Goal: Task Accomplishment & Management: Use online tool/utility

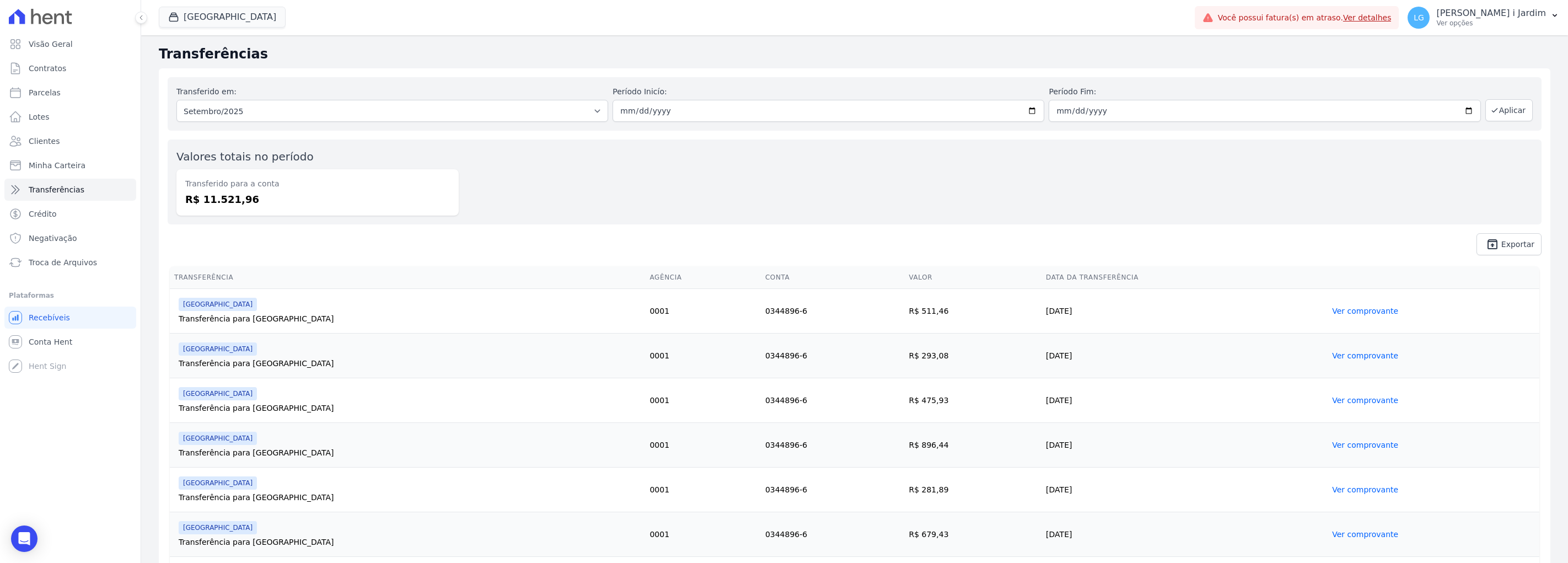
click at [201, 23] on button "[GEOGRAPHIC_DATA]" at bounding box center [222, 17] width 127 height 21
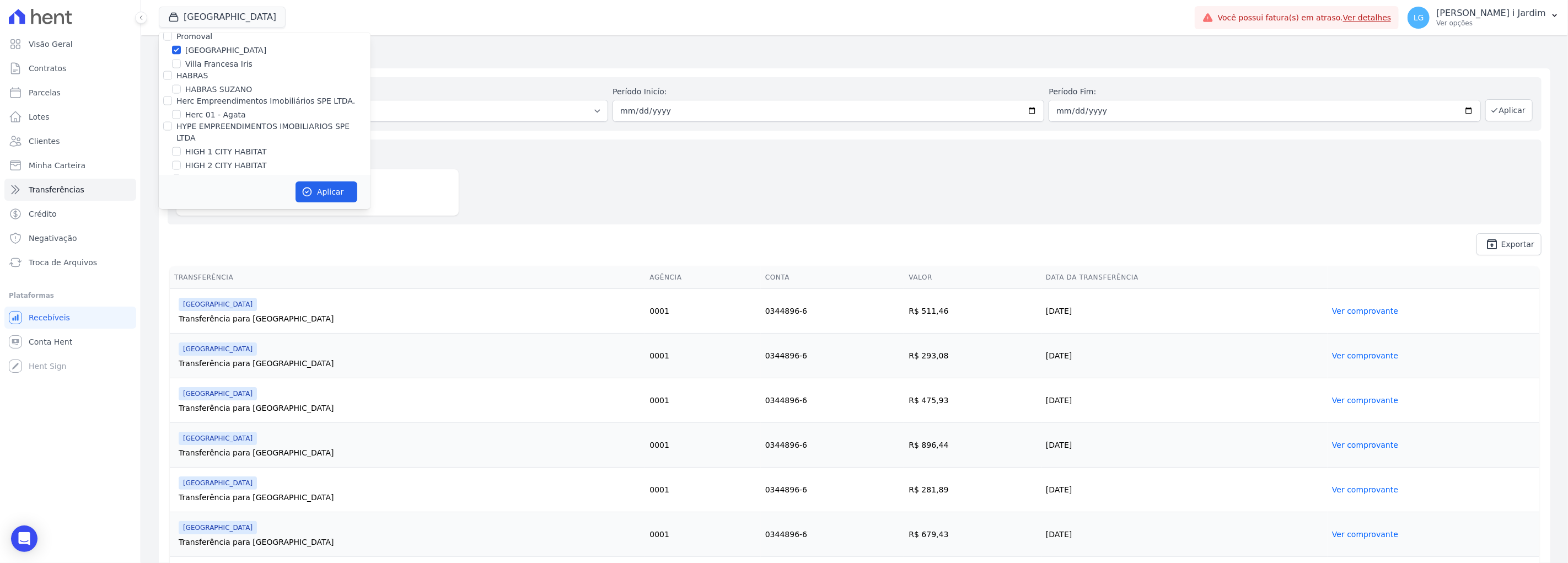
scroll to position [1225, 0]
click at [197, 175] on label "[GEOGRAPHIC_DATA]" at bounding box center [225, 180] width 81 height 12
click at [181, 176] on input "[GEOGRAPHIC_DATA]" at bounding box center [177, 180] width 9 height 9
checkbox input "false"
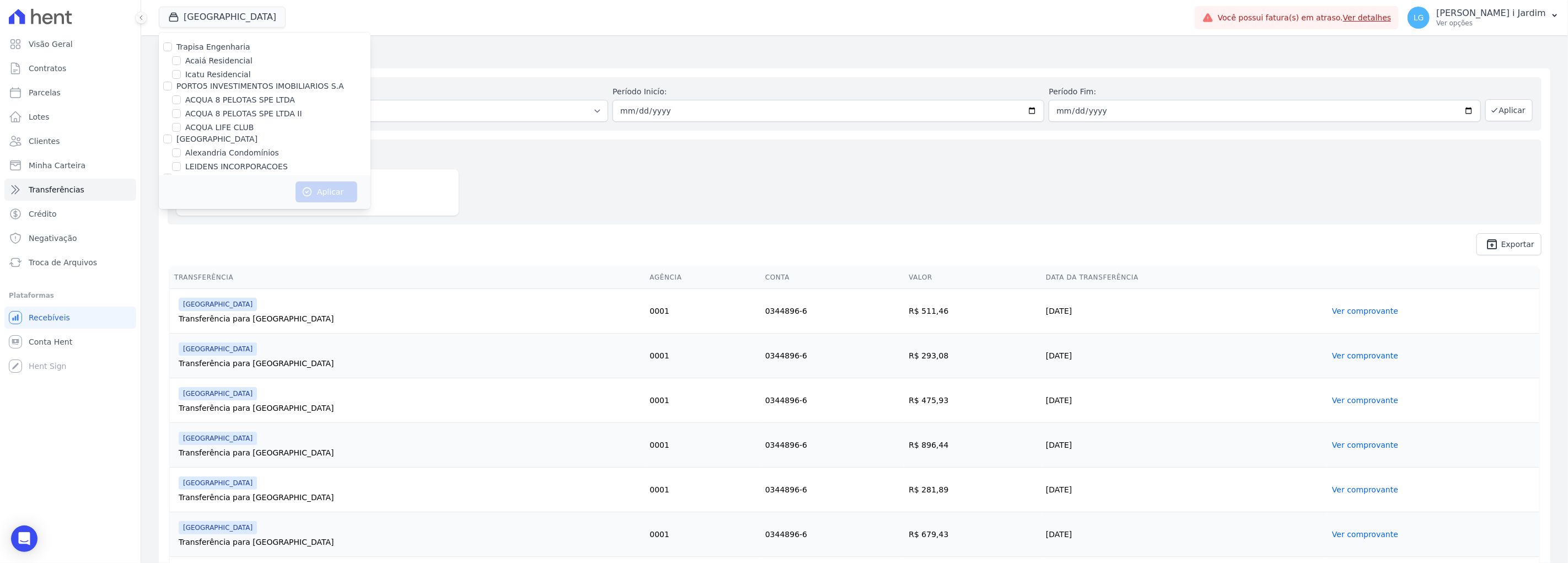
click at [242, 98] on label "ACQUA 8 PELOTAS SPE LTDA" at bounding box center [240, 100] width 110 height 12
click at [181, 98] on input "ACQUA 8 PELOTAS SPE LTDA" at bounding box center [177, 100] width 9 height 9
checkbox input "true"
click at [258, 113] on label "ACQUA 8 PELOTAS SPE LTDA II" at bounding box center [243, 114] width 117 height 12
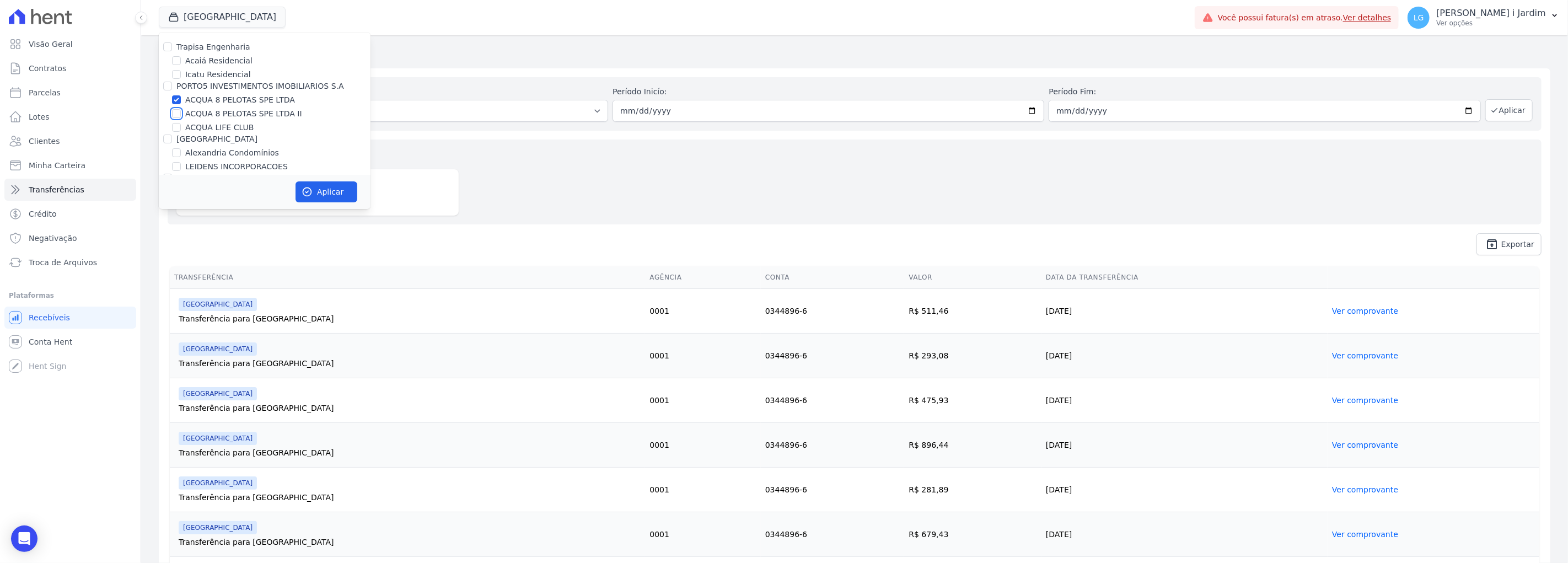
click at [181, 113] on input "ACQUA 8 PELOTAS SPE LTDA II" at bounding box center [177, 113] width 9 height 9
checkbox input "true"
click at [318, 186] on button "Aplicar" at bounding box center [326, 192] width 61 height 21
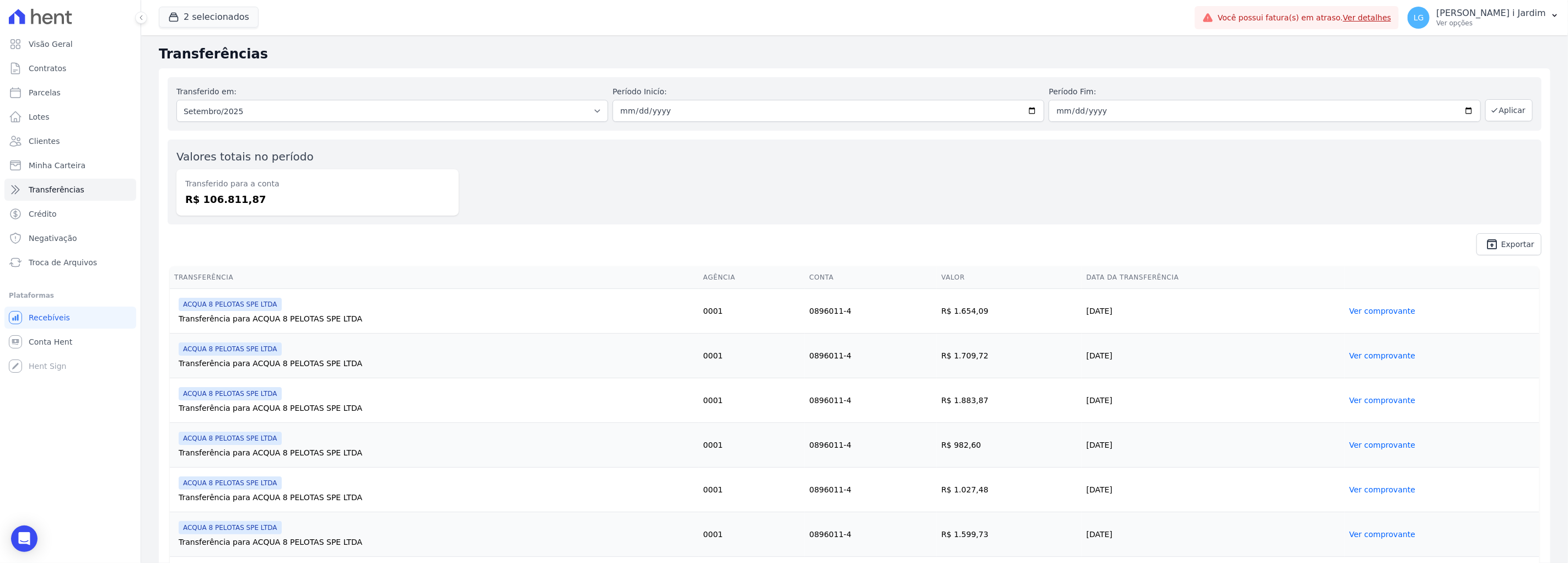
click at [233, 201] on dd "R$ 106.811,87" at bounding box center [317, 199] width 265 height 15
click at [346, 209] on div "Transferido para a conta R$ 106.811,87" at bounding box center [318, 192] width 282 height 46
click at [447, 197] on dd "R$ 106.811,87" at bounding box center [317, 199] width 265 height 15
click at [203, 10] on button "2 selecionados" at bounding box center [209, 17] width 100 height 21
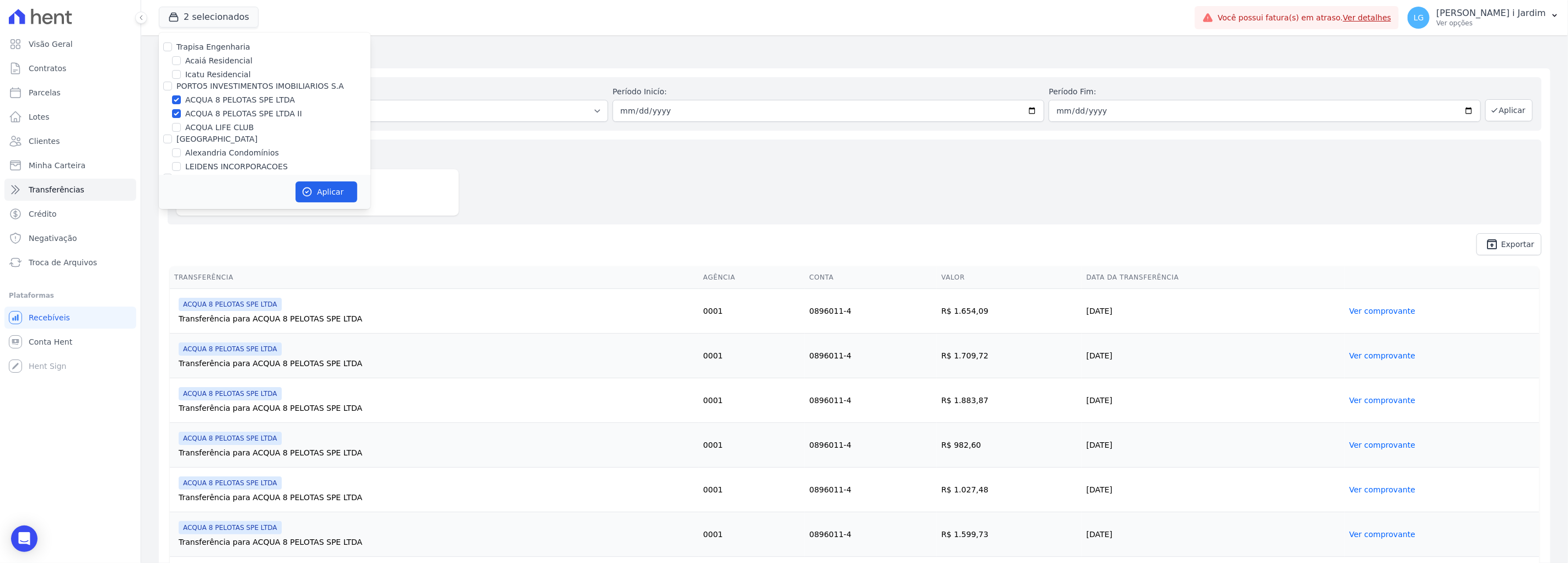
click at [214, 105] on label "ACQUA 8 PELOTAS SPE LTDA" at bounding box center [240, 100] width 110 height 12
click at [181, 104] on input "ACQUA 8 PELOTAS SPE LTDA" at bounding box center [177, 100] width 9 height 9
checkbox input "false"
click at [217, 112] on label "ACQUA 8 PELOTAS SPE LTDA II" at bounding box center [243, 114] width 117 height 12
click at [181, 112] on input "ACQUA 8 PELOTAS SPE LTDA II" at bounding box center [177, 113] width 9 height 9
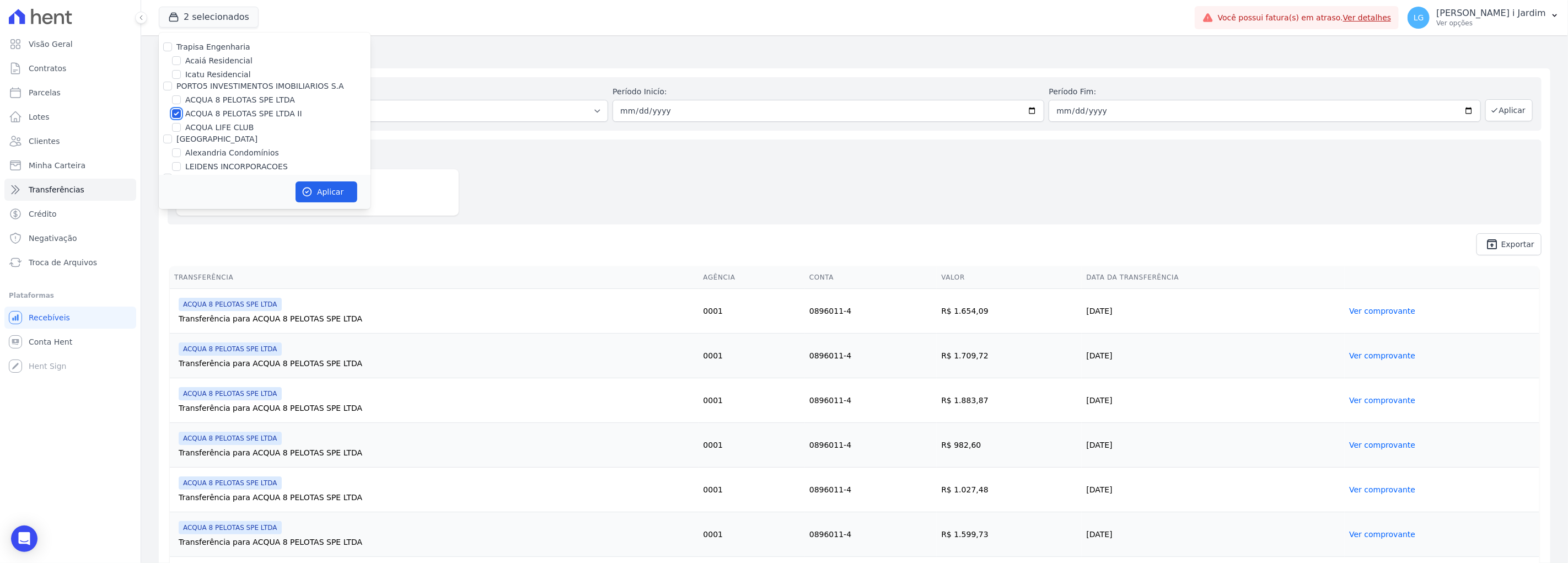
checkbox input "false"
click at [226, 98] on label "ARTE VILA MATILDE" at bounding box center [223, 103] width 75 height 12
click at [181, 99] on input "ARTE VILA MATILDE" at bounding box center [177, 103] width 9 height 9
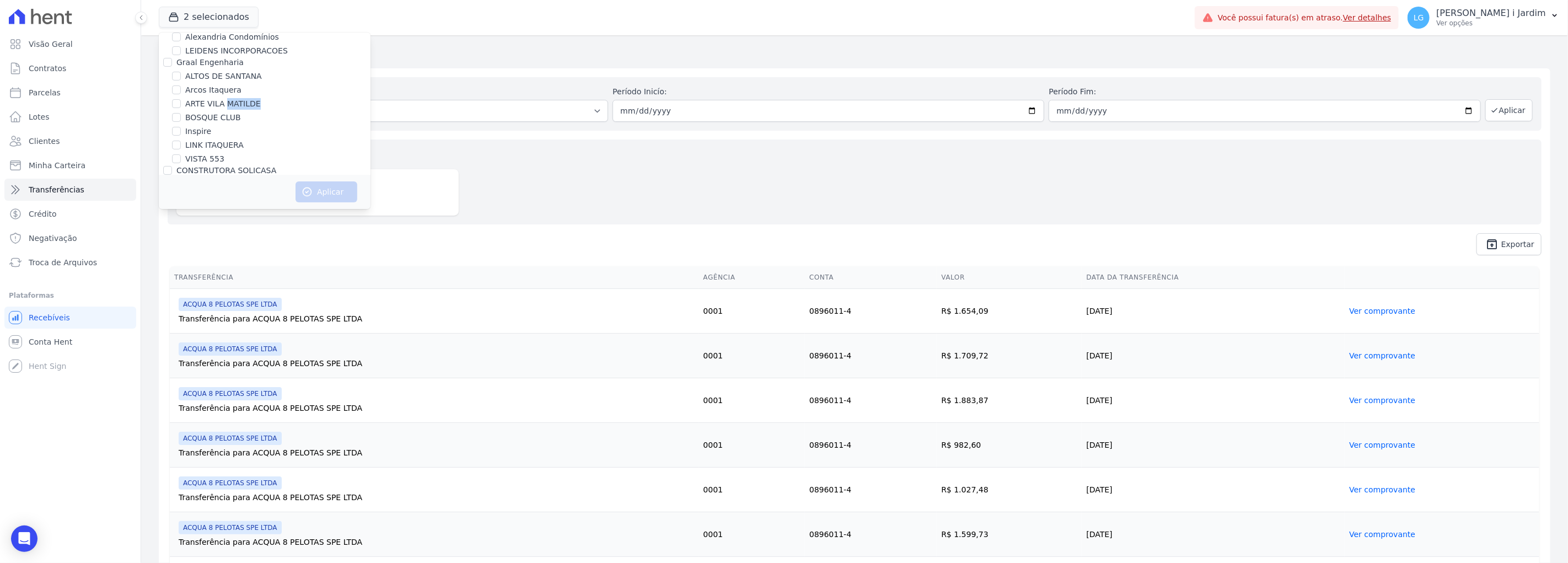
checkbox input "true"
click at [306, 183] on button "Aplicar" at bounding box center [326, 192] width 61 height 21
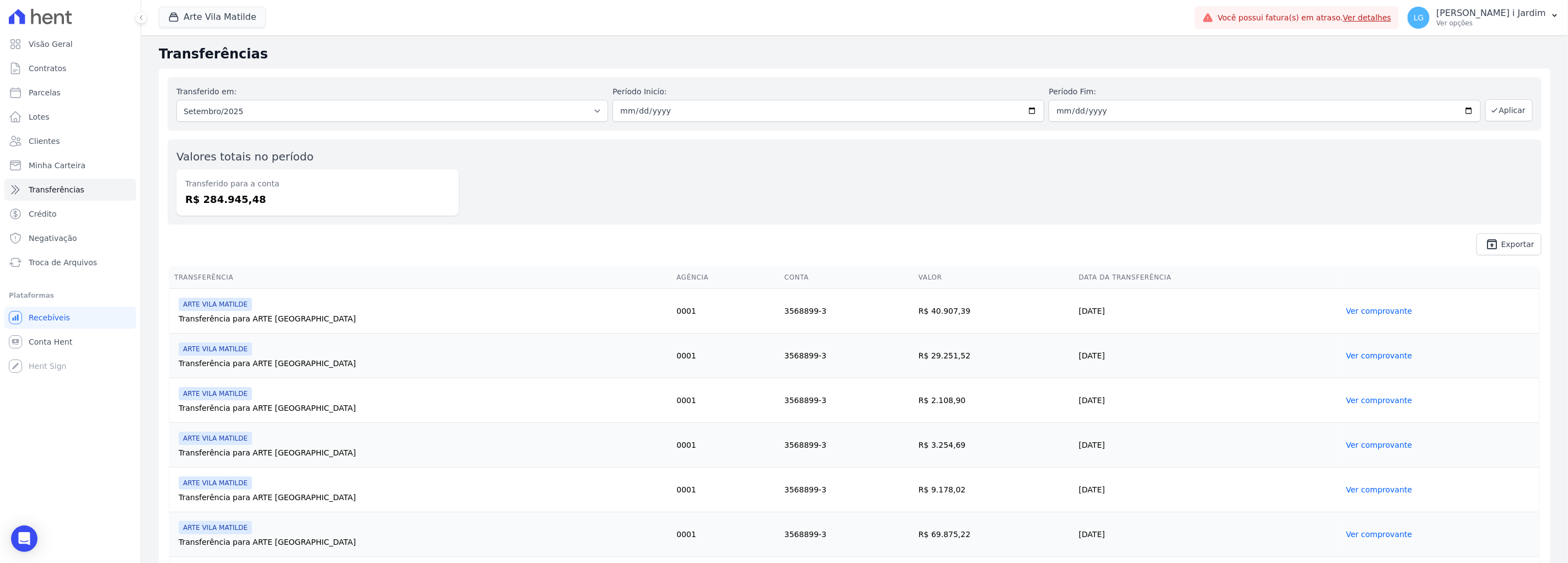
click at [219, 203] on dd "R$ 284.945,48" at bounding box center [317, 199] width 265 height 15
click at [91, 86] on link "Parcelas" at bounding box center [70, 93] width 131 height 22
click at [90, 51] on link "Visão Geral" at bounding box center [70, 44] width 131 height 22
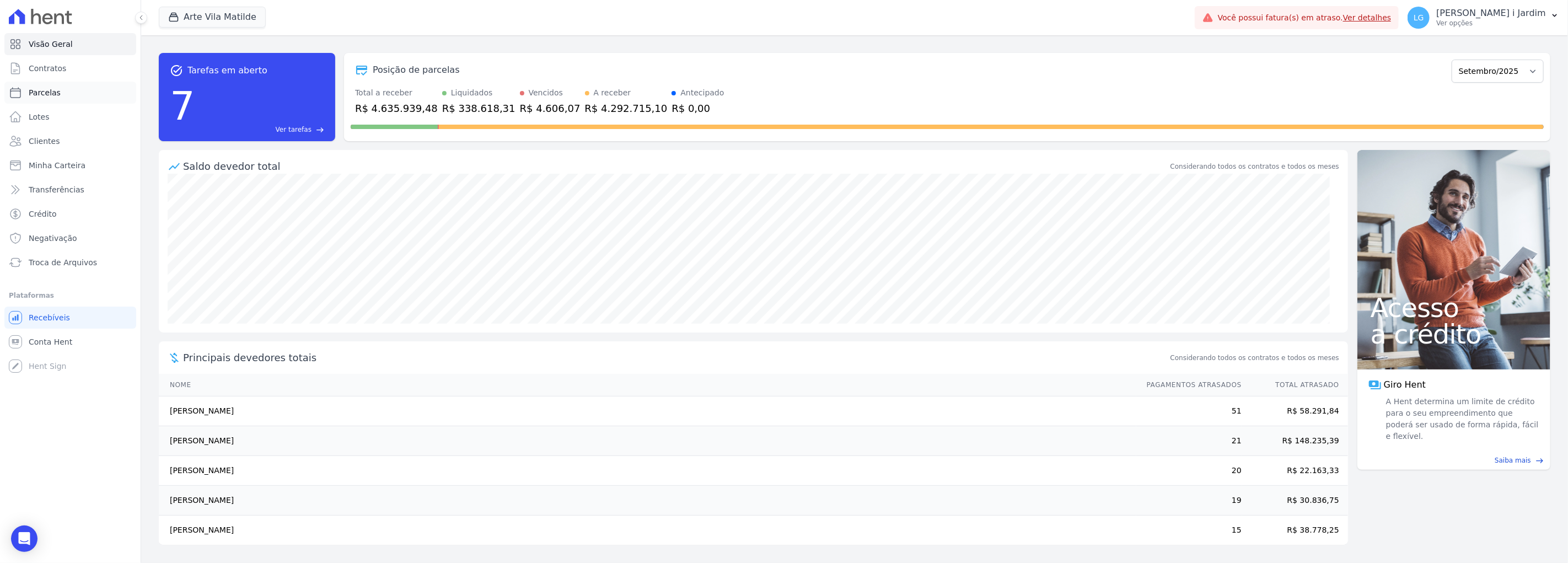
click at [101, 91] on link "Parcelas" at bounding box center [70, 93] width 131 height 22
select select
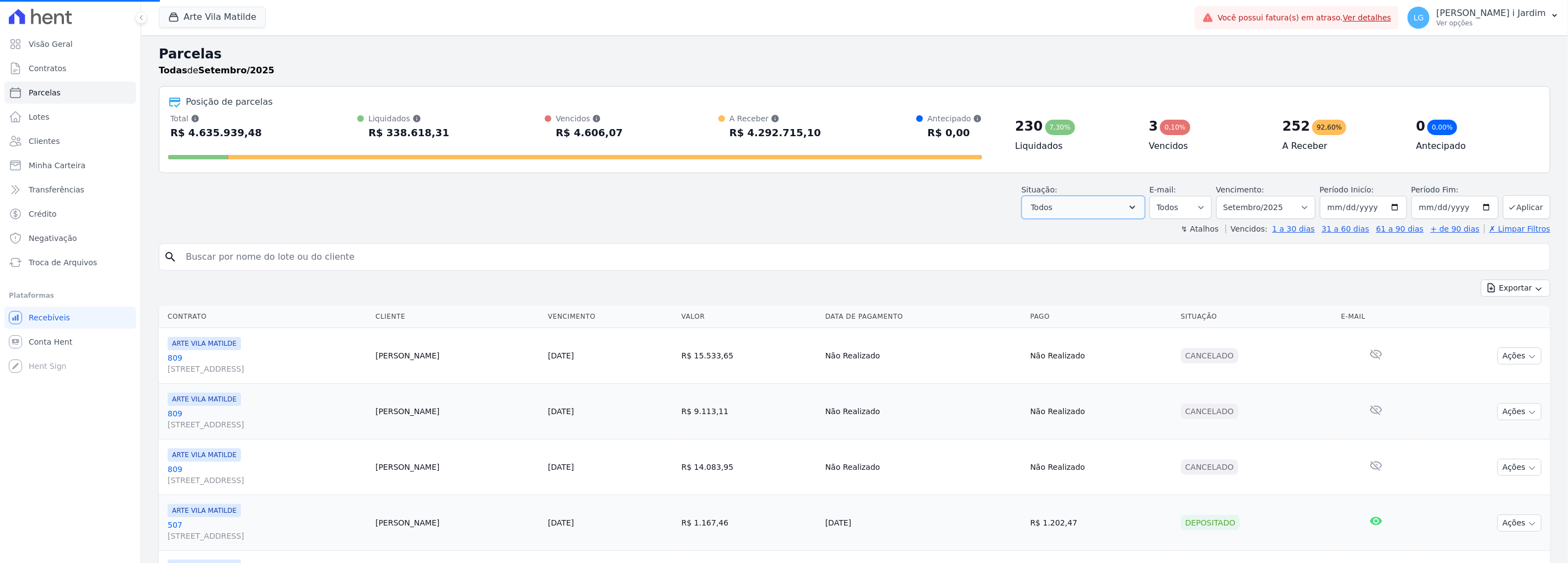
click at [1066, 208] on button "Todos" at bounding box center [1083, 208] width 124 height 23
select select
click at [1072, 205] on button "Todos" at bounding box center [1083, 208] width 124 height 23
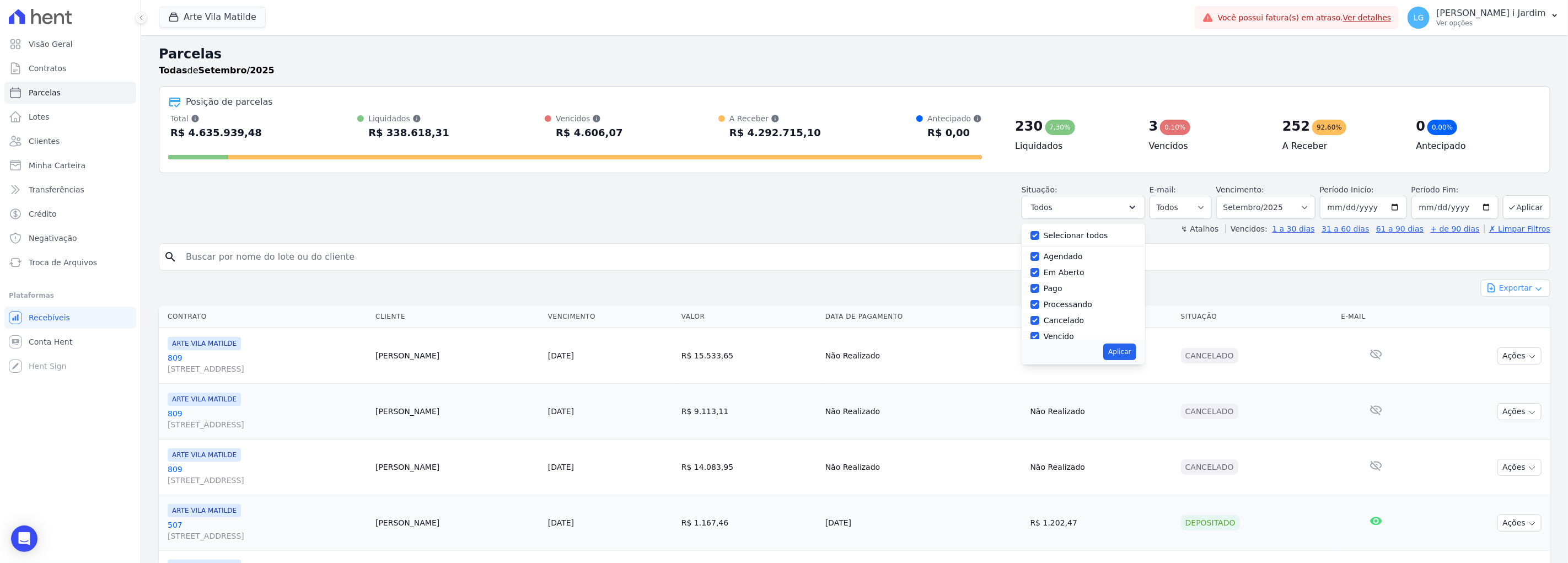
click at [1524, 293] on button "Exportar" at bounding box center [1516, 288] width 69 height 17
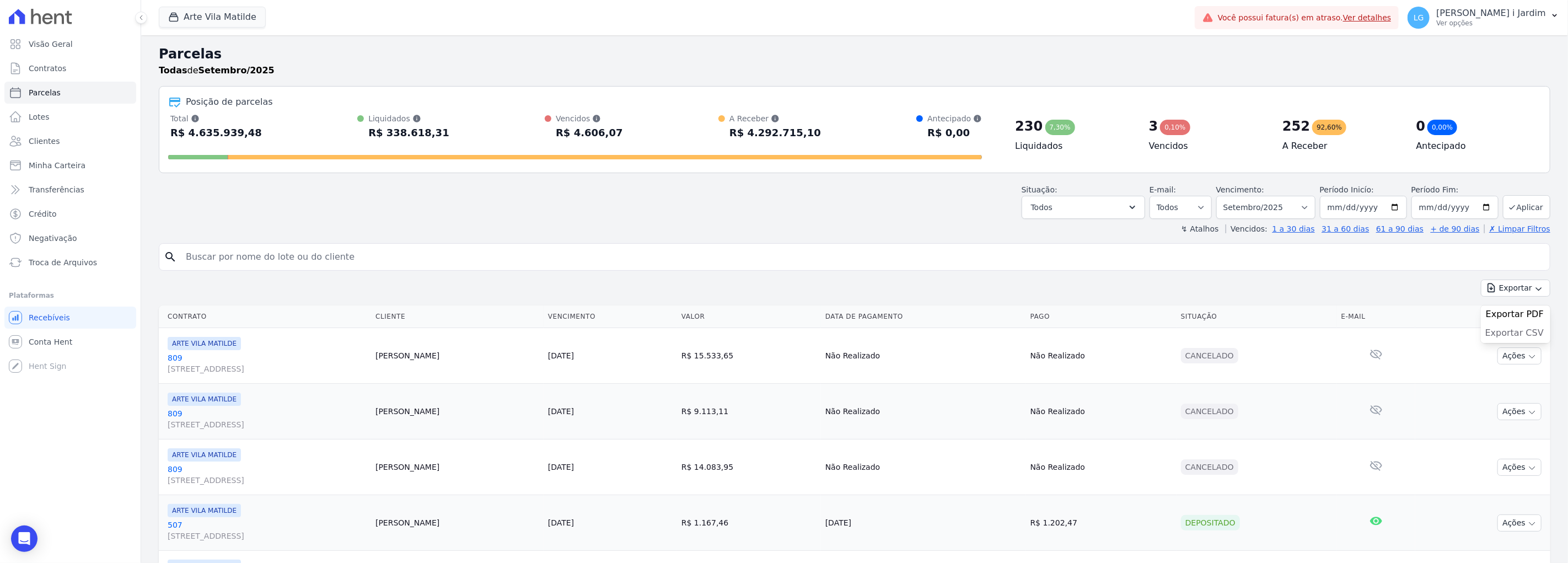
click at [1515, 330] on span "Exportar CSV" at bounding box center [1514, 333] width 58 height 11
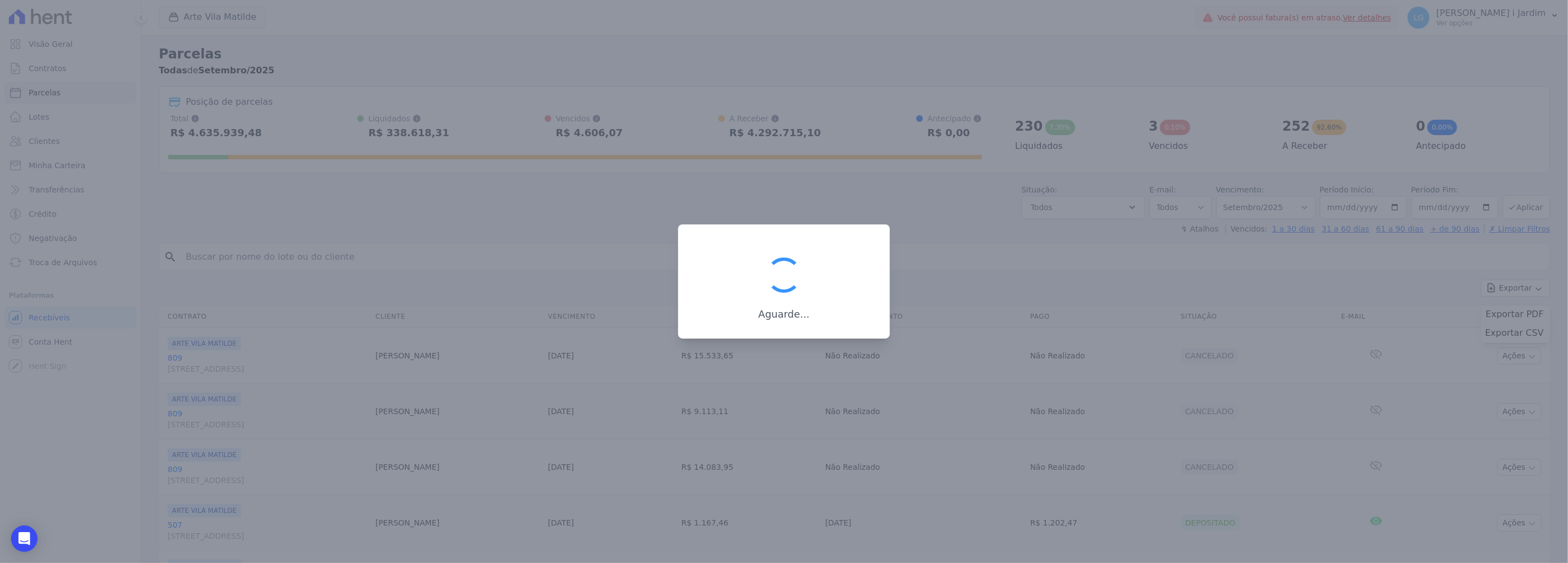
click at [800, 292] on div at bounding box center [784, 275] width 44 height 44
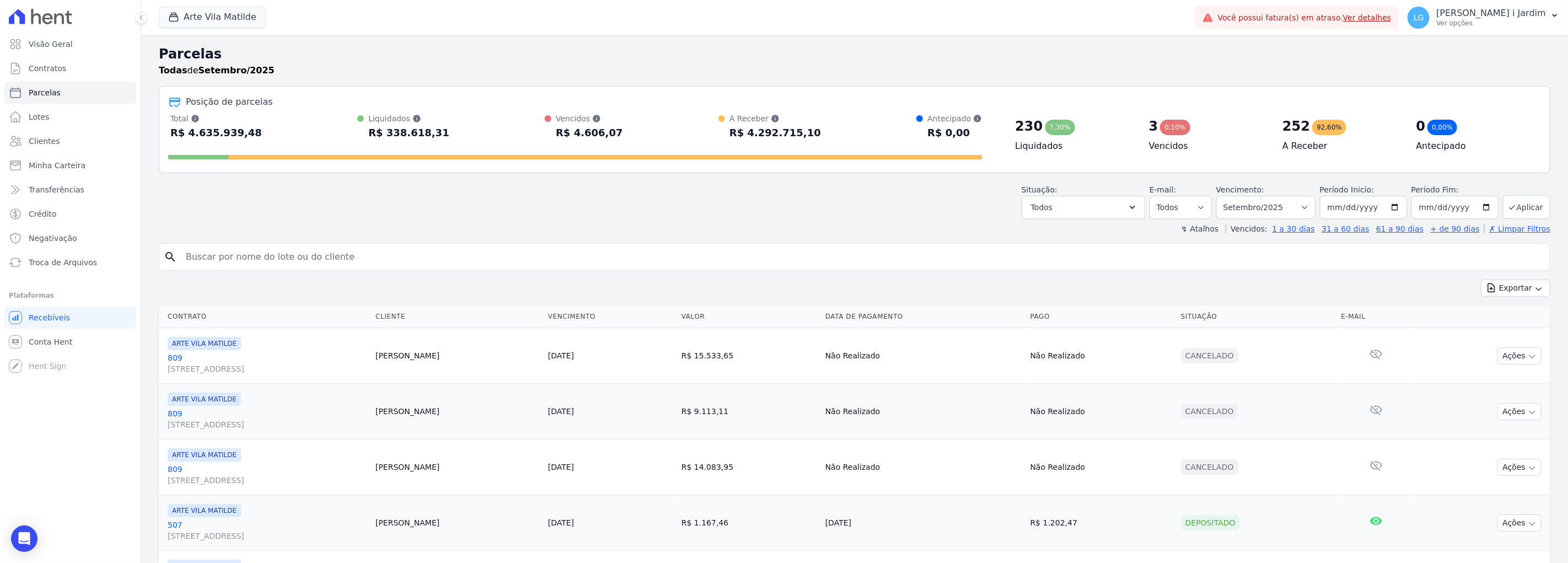
click at [234, 24] on button "Arte Vila Matilde" at bounding box center [212, 17] width 107 height 21
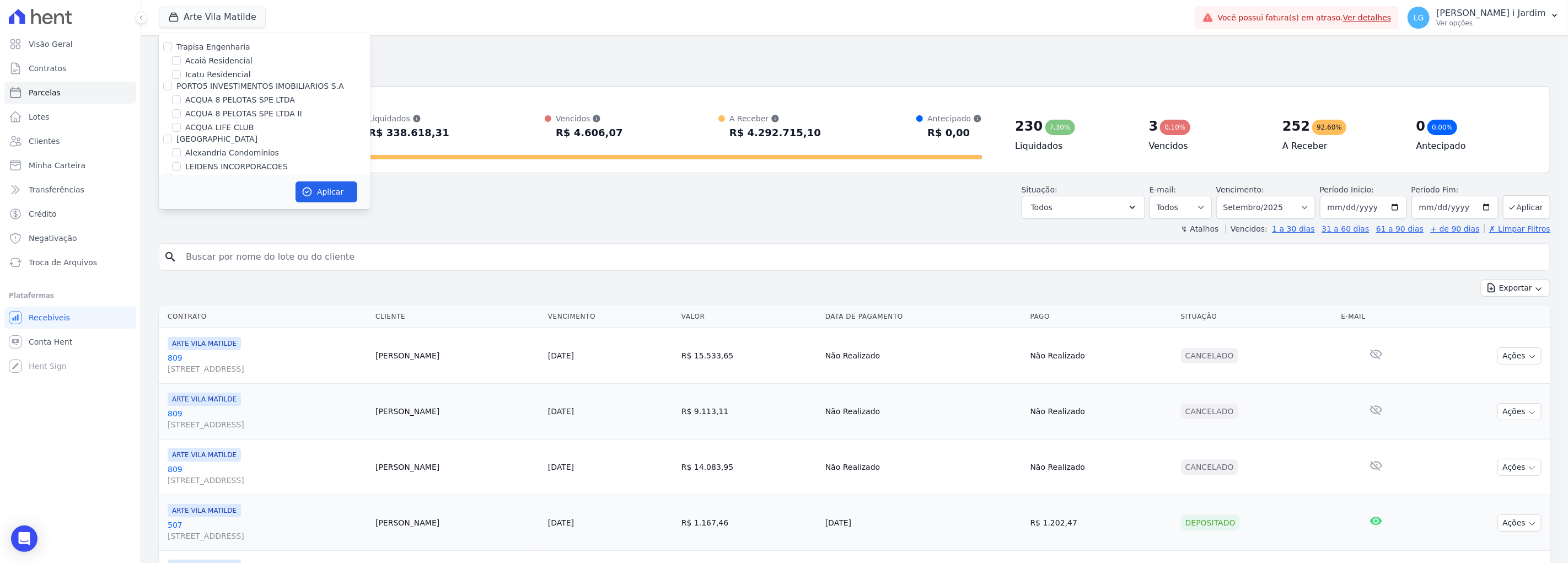
click at [232, 126] on label "ACQUA LIFE CLUB" at bounding box center [219, 127] width 68 height 12
click at [181, 126] on input "ACQUA LIFE CLUB" at bounding box center [177, 127] width 9 height 9
checkbox input "true"
click at [225, 93] on label "ARTE VILA MATILDE" at bounding box center [223, 97] width 75 height 12
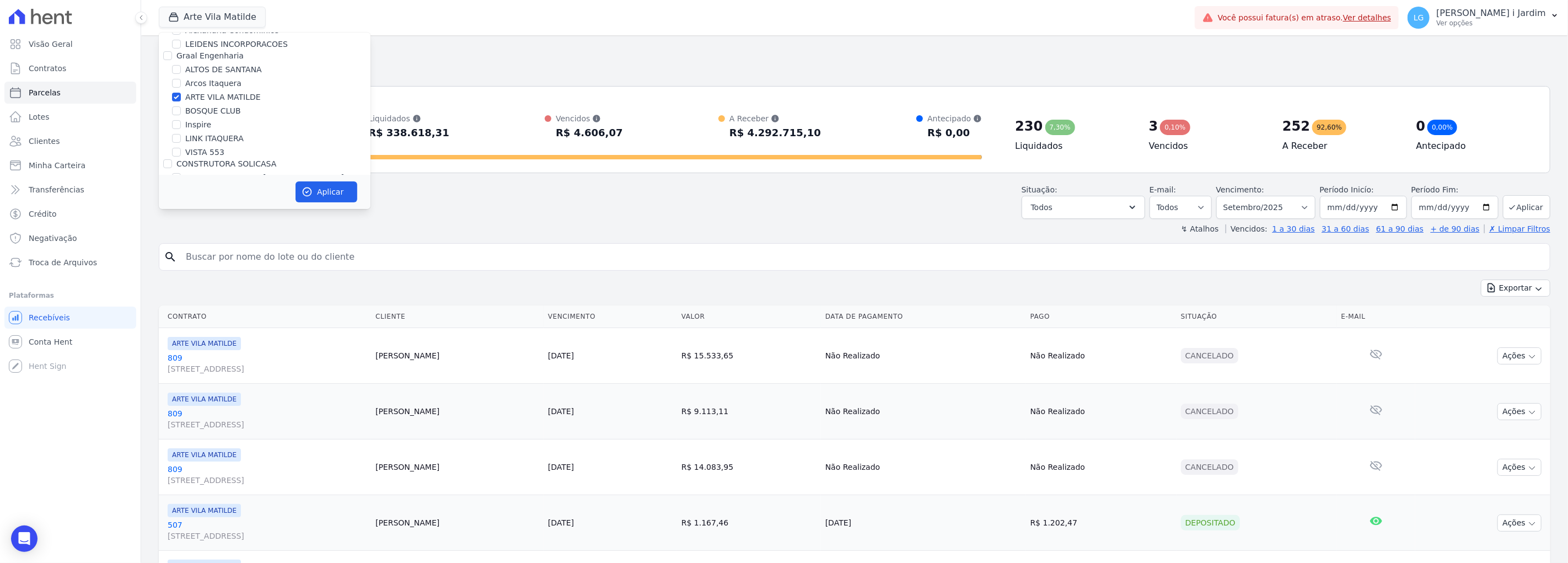
click at [181, 93] on input "ARTE VILA MATILDE" at bounding box center [177, 97] width 9 height 9
checkbox input "false"
click at [318, 190] on button "Aplicar" at bounding box center [326, 192] width 61 height 21
select select
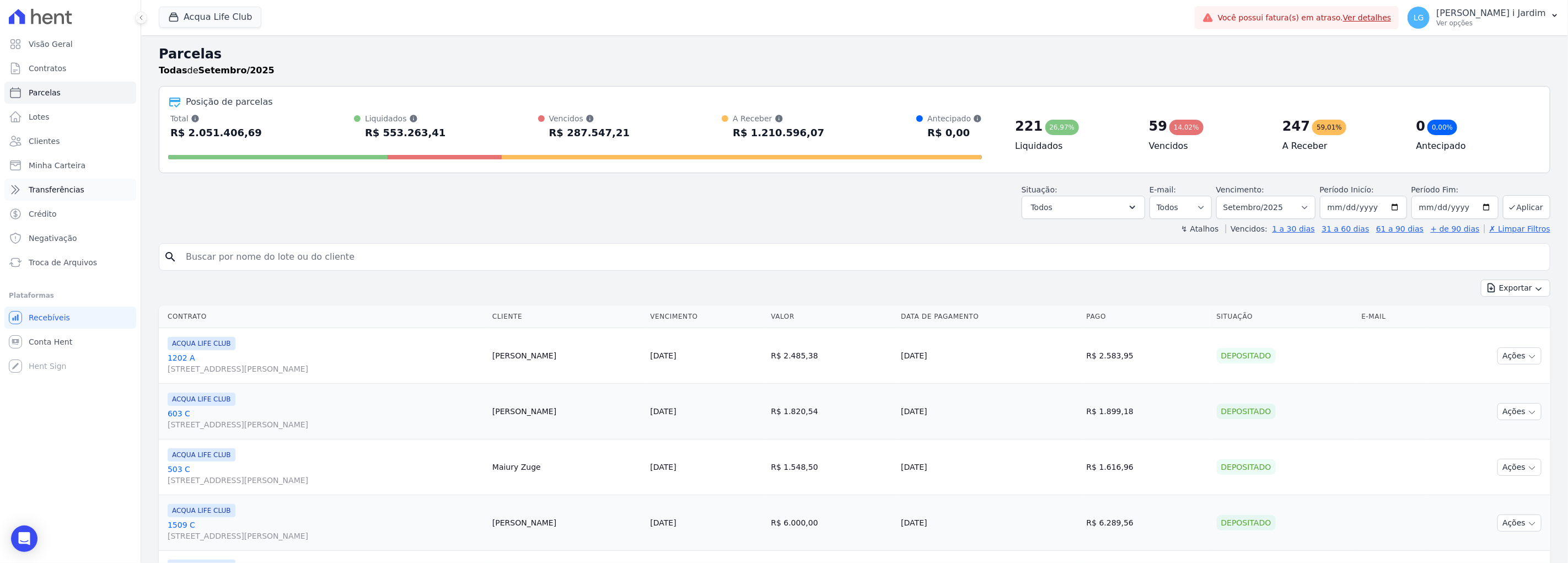
click at [57, 190] on span "Transferências" at bounding box center [56, 190] width 55 height 11
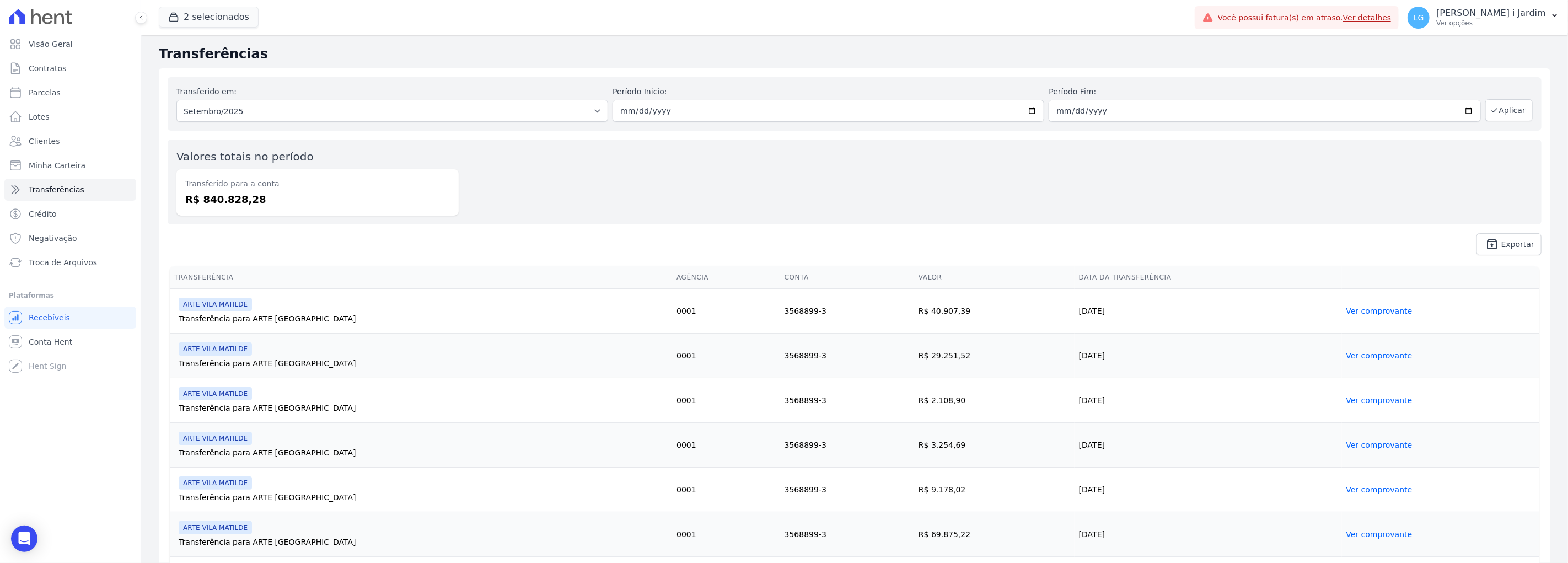
drag, startPoint x: 266, startPoint y: 196, endPoint x: 183, endPoint y: 169, distance: 87.3
click at [183, 169] on div "Transferido para a conta R$ 840.828,28" at bounding box center [318, 192] width 282 height 46
click at [371, 195] on dd "R$ 840.828,28" at bounding box center [317, 199] width 265 height 15
drag, startPoint x: 267, startPoint y: 198, endPoint x: 345, endPoint y: 354, distance: 174.4
click at [200, 201] on dd "R$ 840.828,28" at bounding box center [317, 199] width 265 height 15
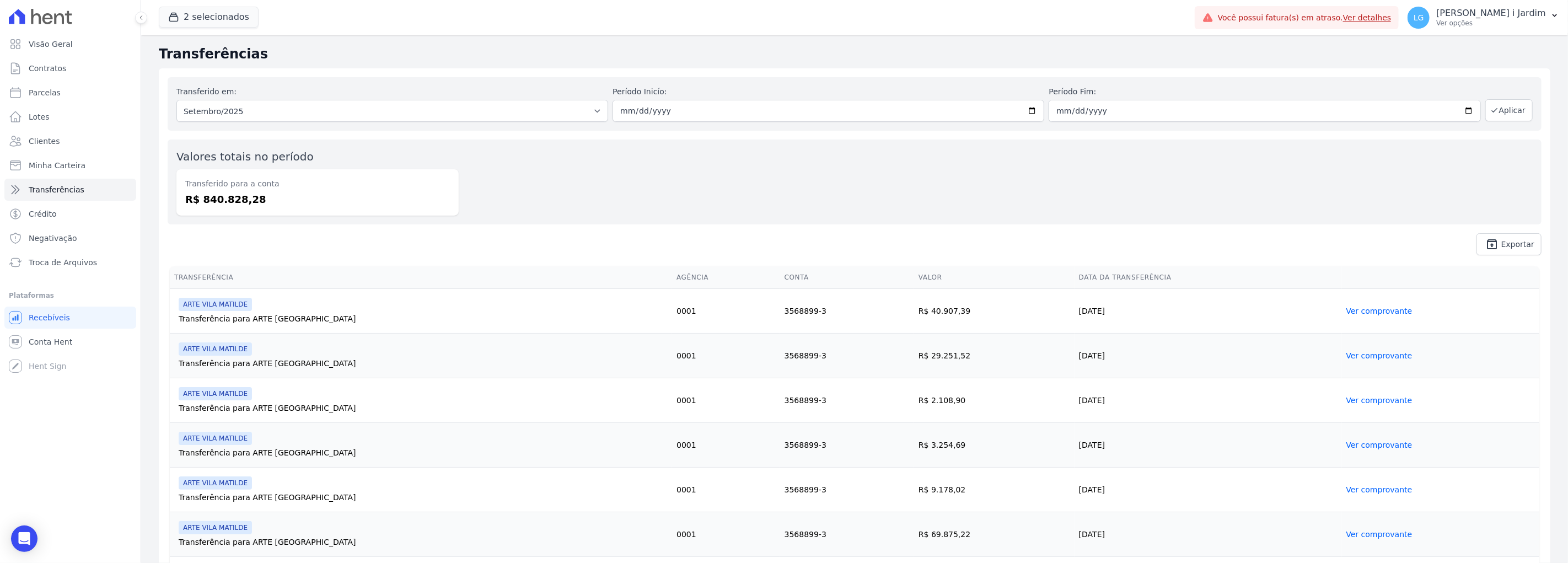
scroll to position [24, 0]
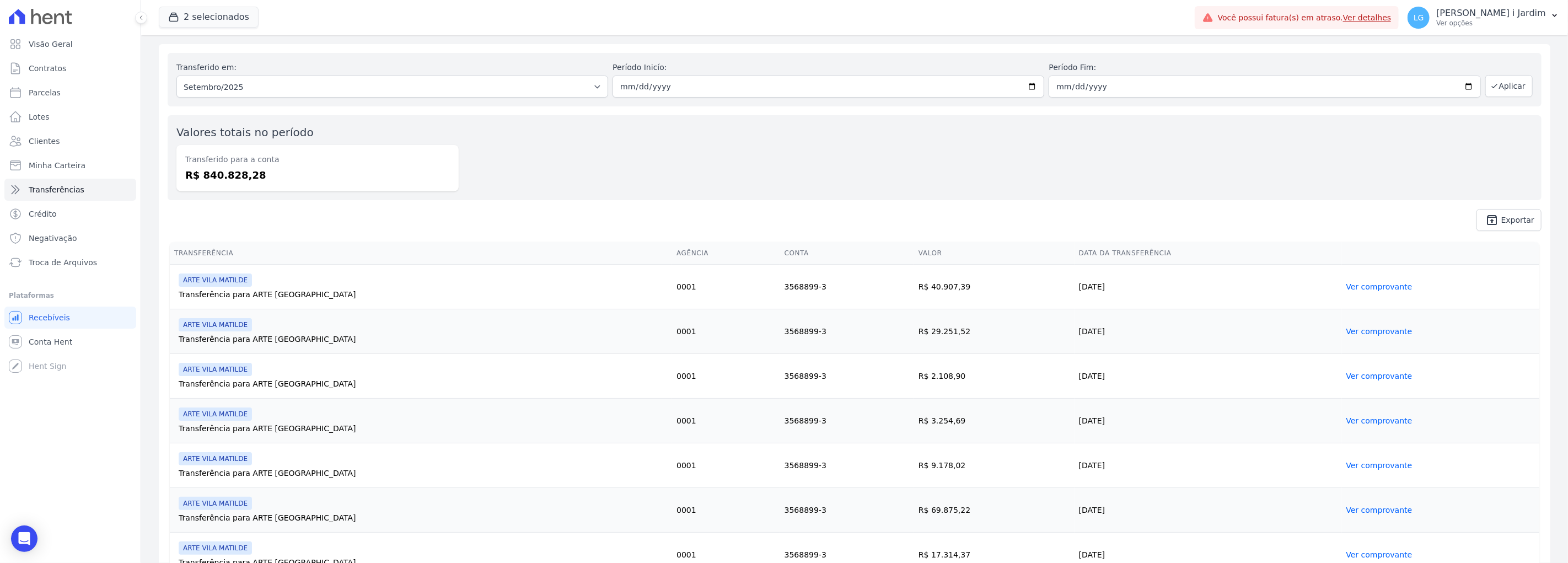
click at [310, 211] on span "unarchive Exportar" at bounding box center [854, 220] width 1374 height 22
click at [228, 175] on dd "R$ 840.828,28" at bounding box center [317, 175] width 265 height 15
copy dd "840.828,28"
drag, startPoint x: 250, startPoint y: 224, endPoint x: 240, endPoint y: 212, distance: 15.6
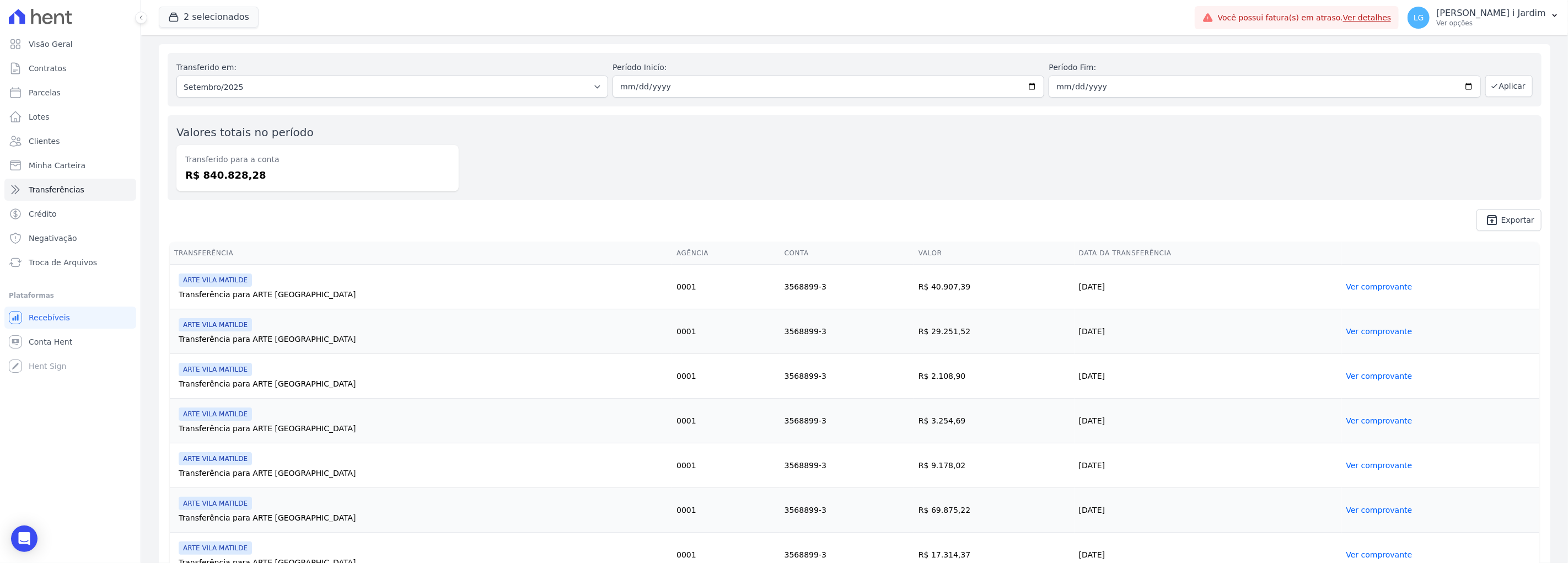
click at [249, 223] on span "unarchive Exportar" at bounding box center [854, 220] width 1374 height 22
click at [228, 173] on dd "R$ 840.828,28" at bounding box center [317, 175] width 265 height 15
copy dd "840.828,28"
click at [196, 19] on button "2 selecionados" at bounding box center [209, 17] width 100 height 21
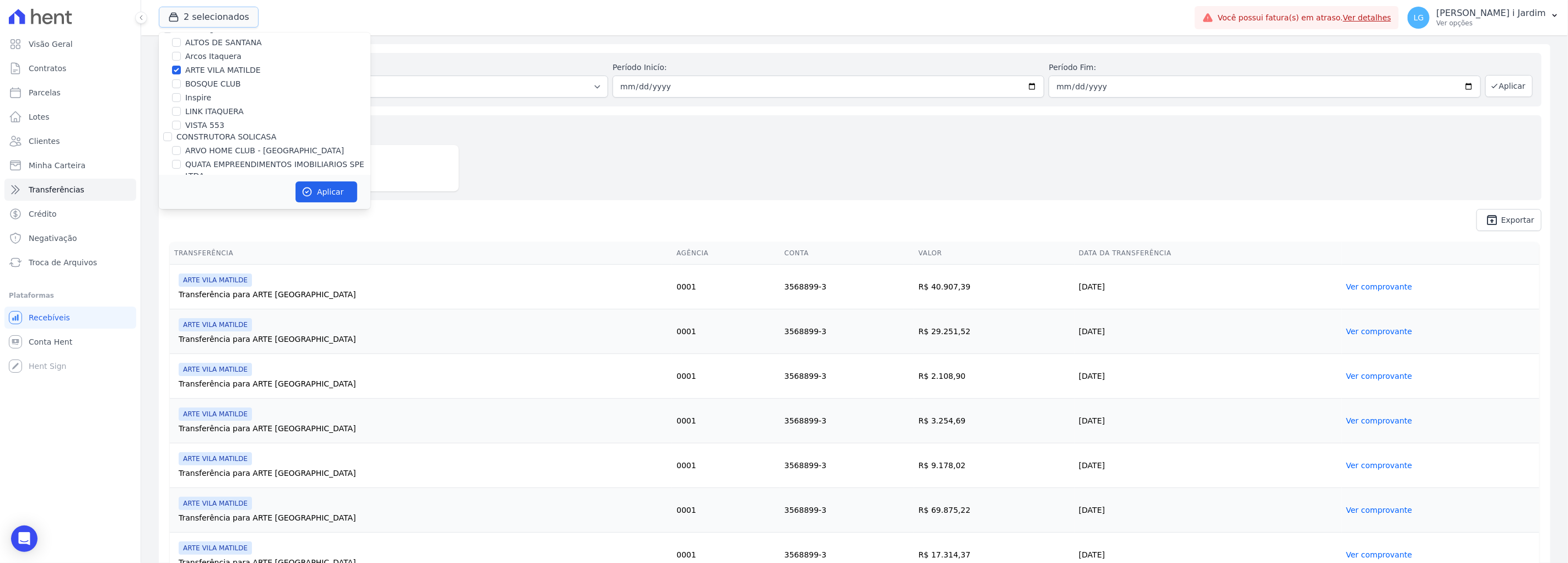
scroll to position [122, 0]
click at [236, 94] on label "ARTE VILA MATILDE" at bounding box center [223, 97] width 75 height 12
click at [181, 94] on input "ARTE VILA MATILDE" at bounding box center [177, 97] width 9 height 9
checkbox input "false"
click at [324, 199] on button "Aplicar" at bounding box center [326, 192] width 61 height 21
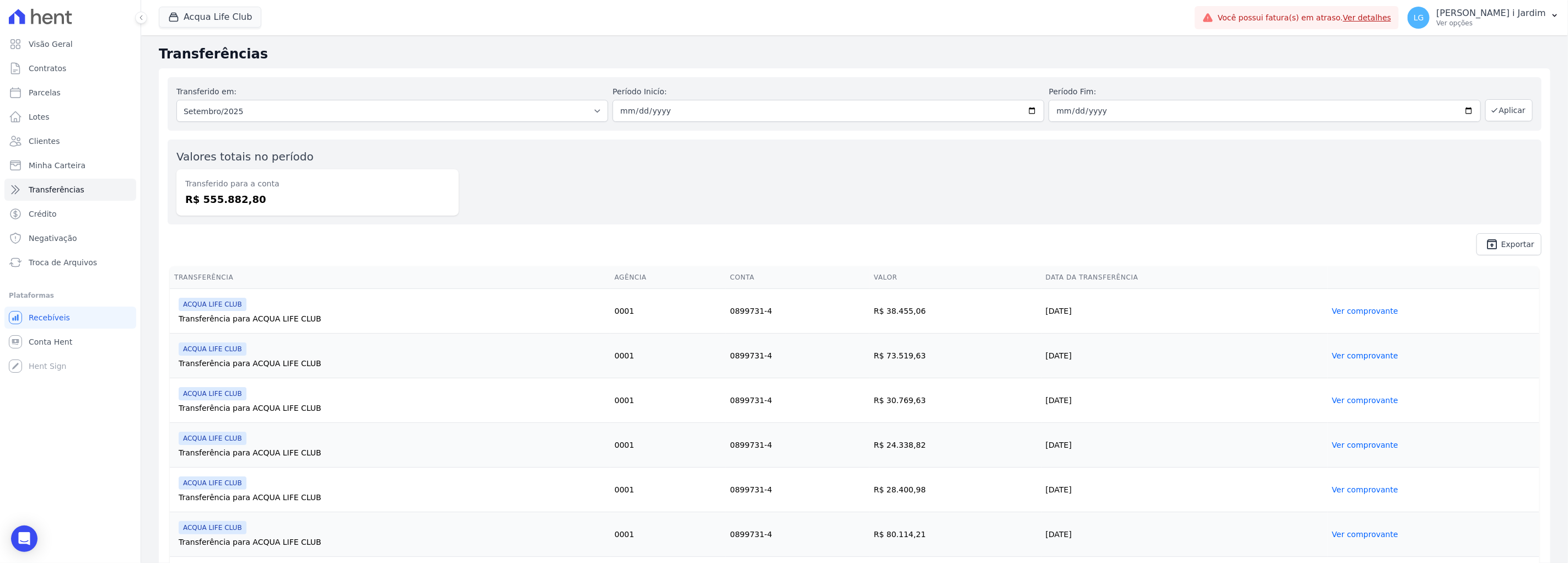
click at [203, 187] on dt "Transferido para a conta" at bounding box center [317, 184] width 265 height 12
click at [212, 202] on dd "R$ 555.882,80" at bounding box center [317, 199] width 265 height 15
copy dd "555.882,80"
click at [549, 268] on th "Transferência" at bounding box center [390, 277] width 441 height 23
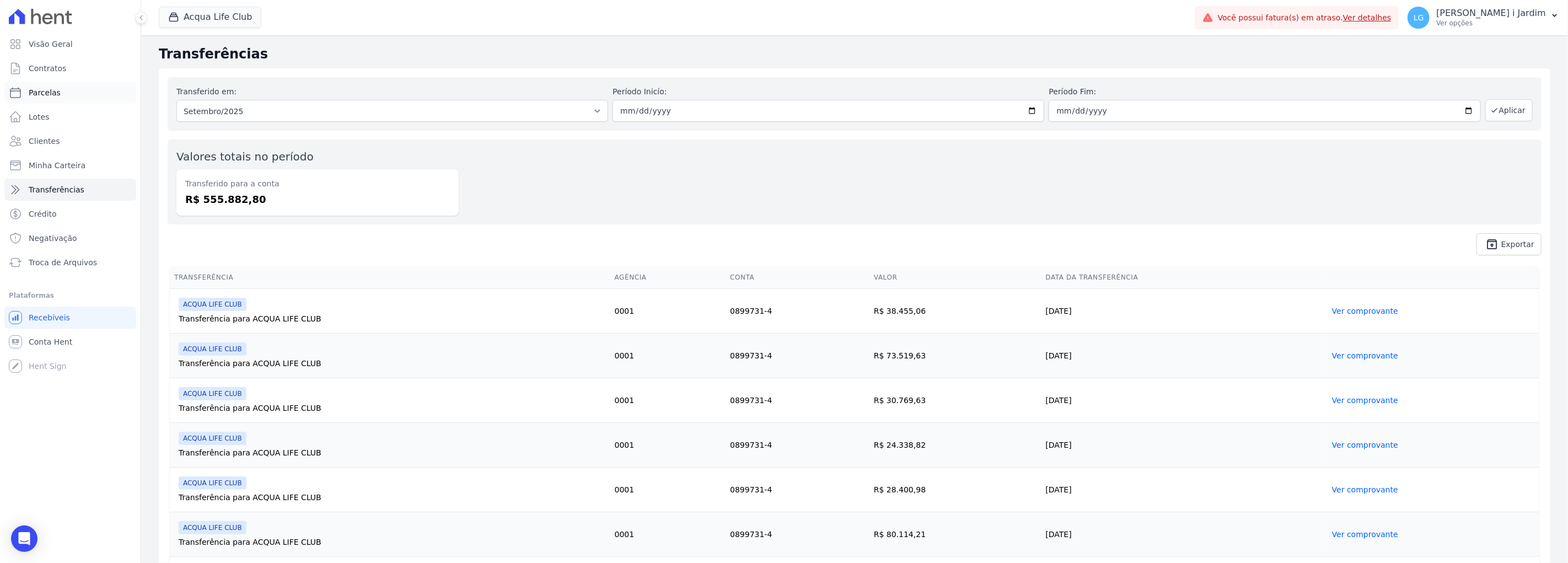
click at [79, 90] on link "Parcelas" at bounding box center [70, 93] width 131 height 22
select select
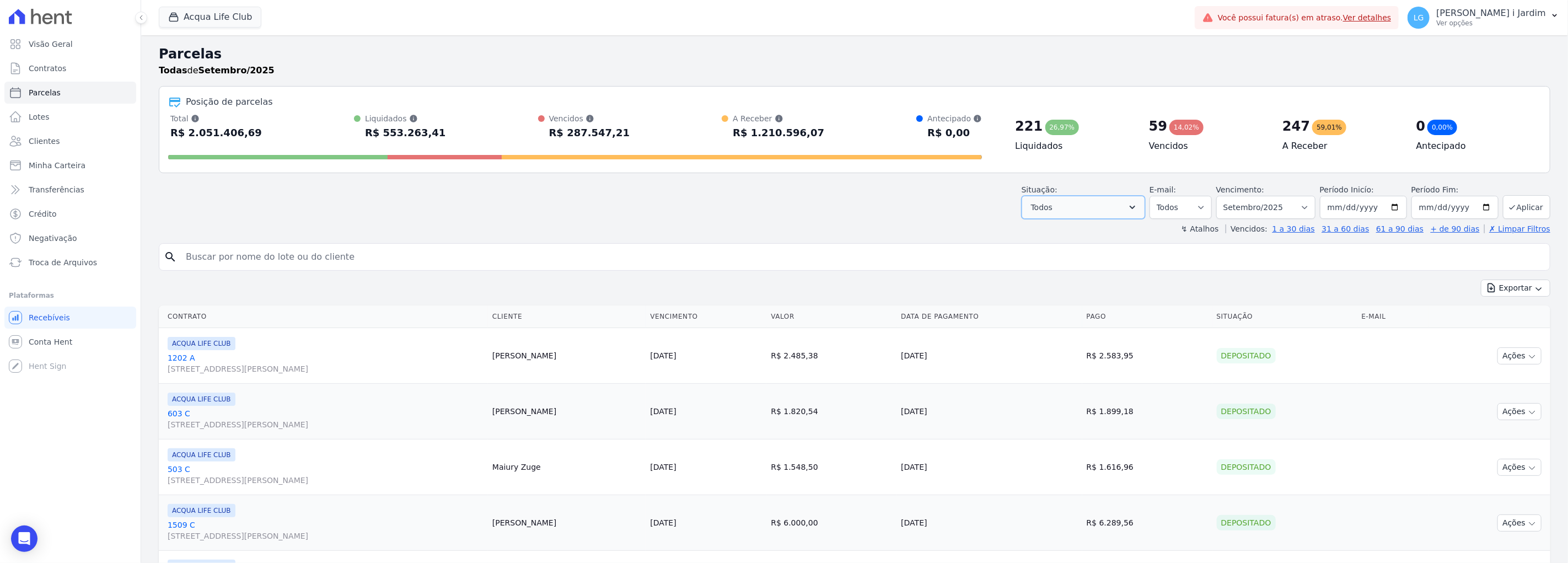
click at [1134, 210] on button "Todos" at bounding box center [1083, 208] width 124 height 23
click at [1085, 233] on label "Selecionar todos" at bounding box center [1076, 236] width 65 height 9
click at [1039, 233] on input "Selecionar todos" at bounding box center [1035, 236] width 9 height 9
checkbox input "false"
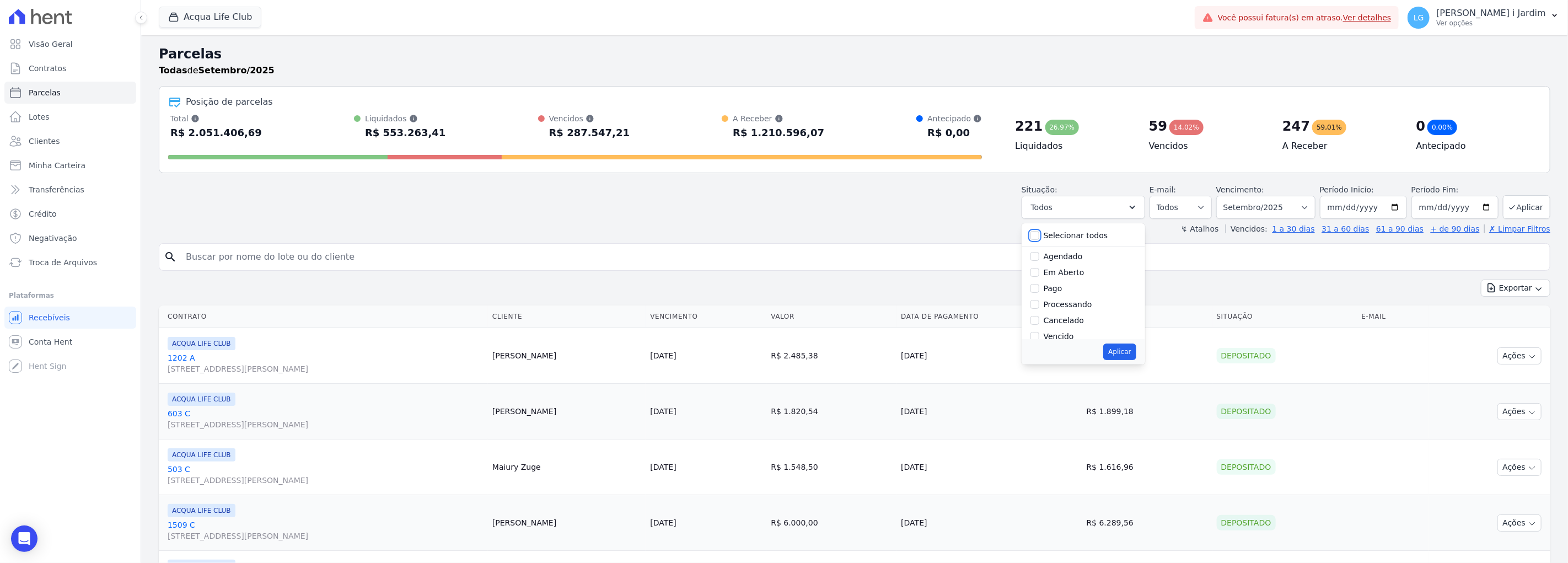
checkbox input "false"
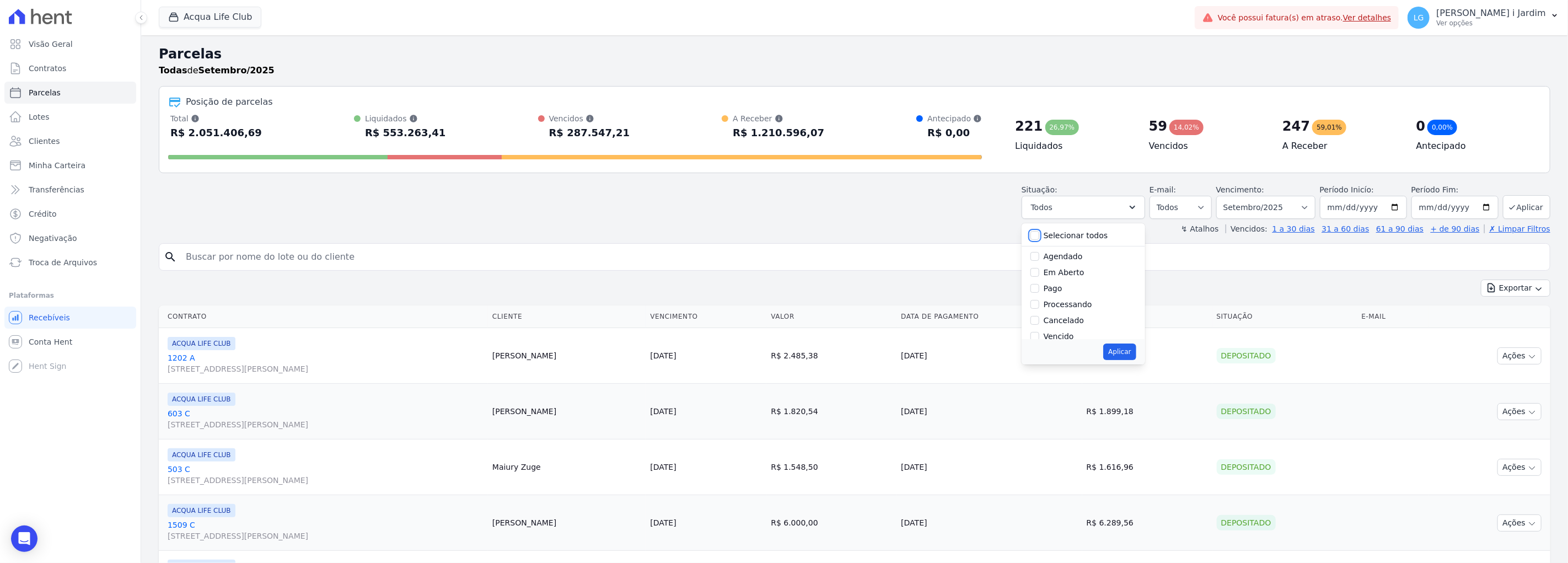
checkbox input "false"
click at [1071, 266] on div "Em Aberto" at bounding box center [1083, 273] width 106 height 16
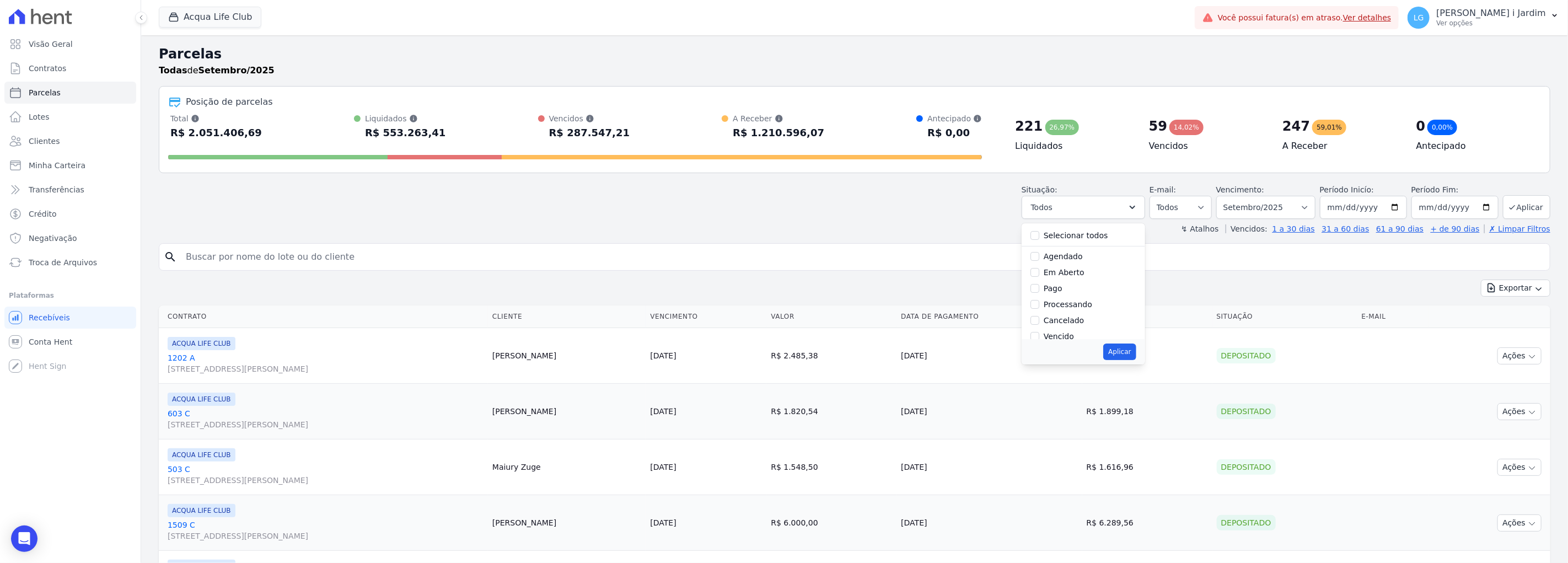
click at [1073, 268] on label "Em Aberto" at bounding box center [1064, 272] width 41 height 9
click at [1039, 268] on input "Em Aberto" at bounding box center [1035, 272] width 9 height 9
checkbox input "true"
click at [1133, 360] on div "Aplicar" at bounding box center [1083, 352] width 124 height 26
click at [1133, 353] on button "Aplicar" at bounding box center [1119, 351] width 32 height 16
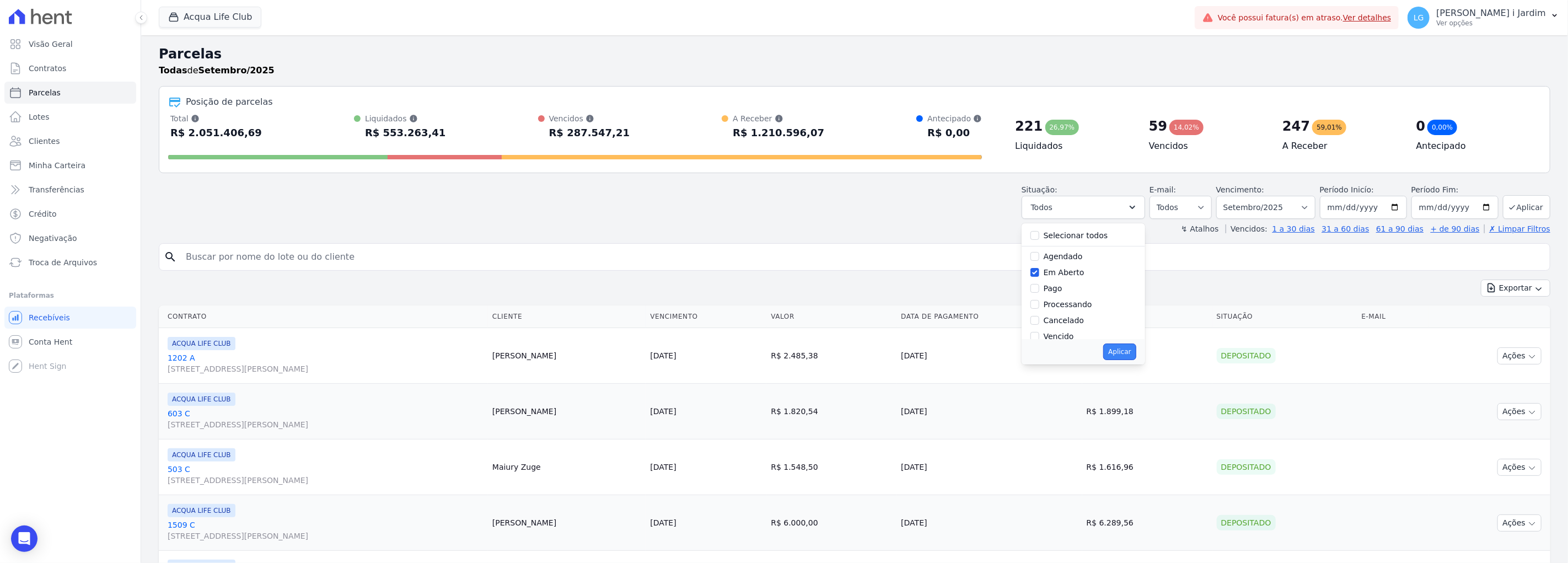
select select "pending"
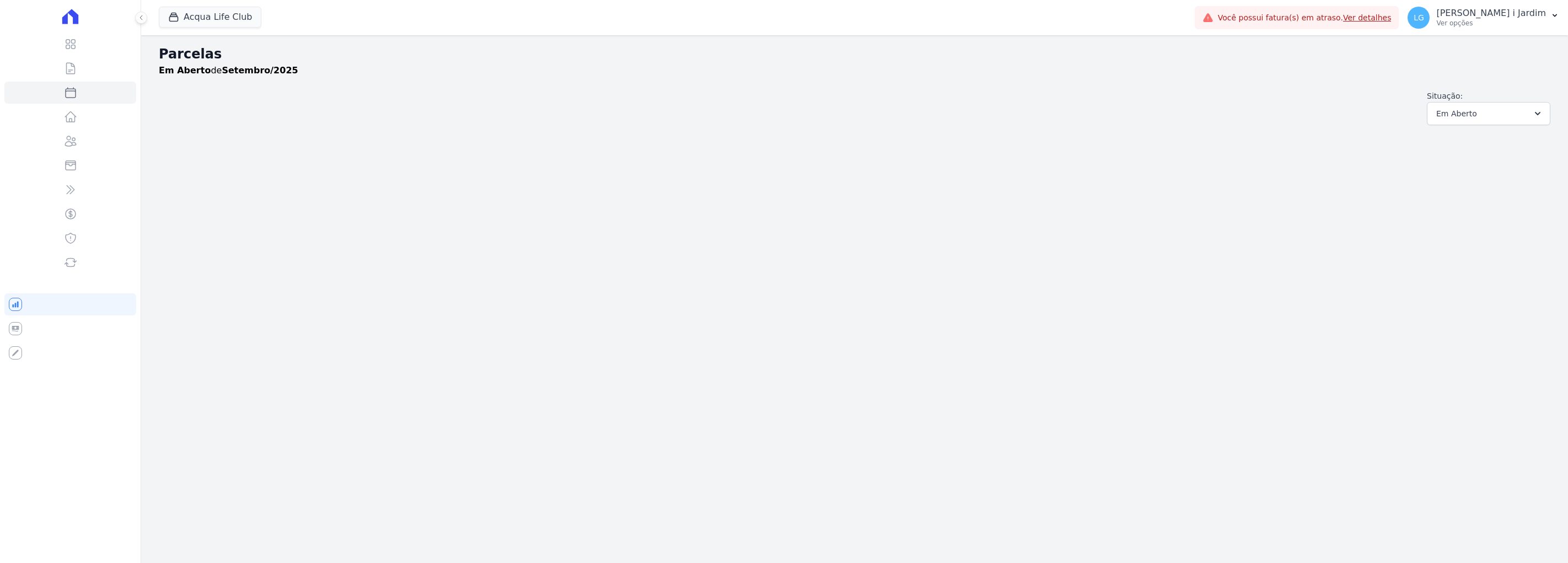
select select
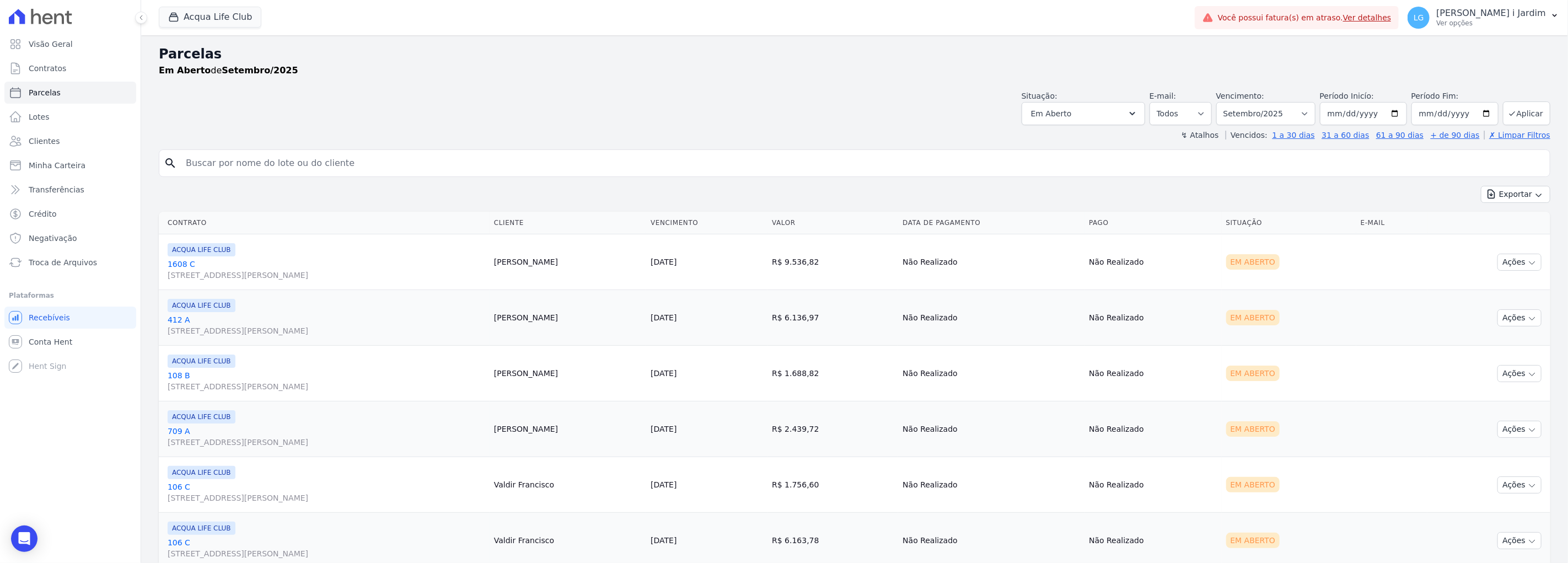
drag, startPoint x: 765, startPoint y: 152, endPoint x: 798, endPoint y: 166, distance: 35.8
click at [767, 152] on input "search" at bounding box center [862, 163] width 1366 height 22
click at [805, 114] on div "Situação: Agendado Em Aberto Pago Processando Cancelado Vencido Transferindo De…" at bounding box center [855, 105] width 1391 height 39
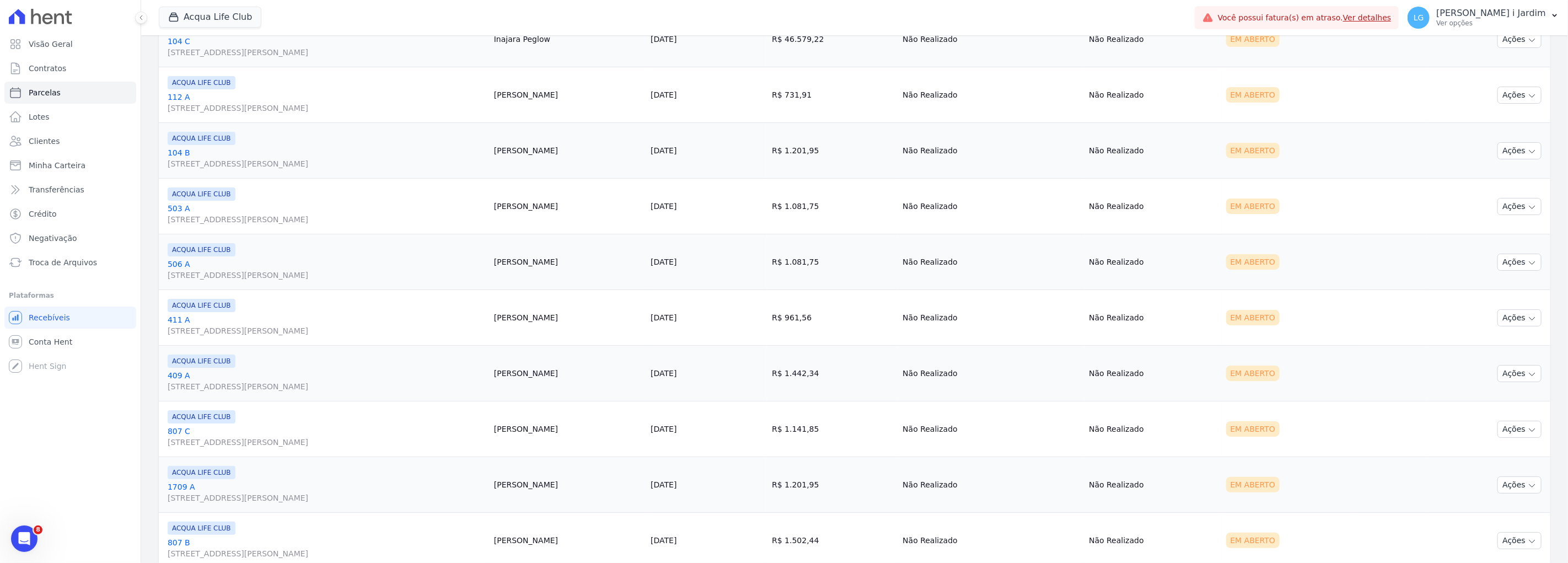
scroll to position [1103, 0]
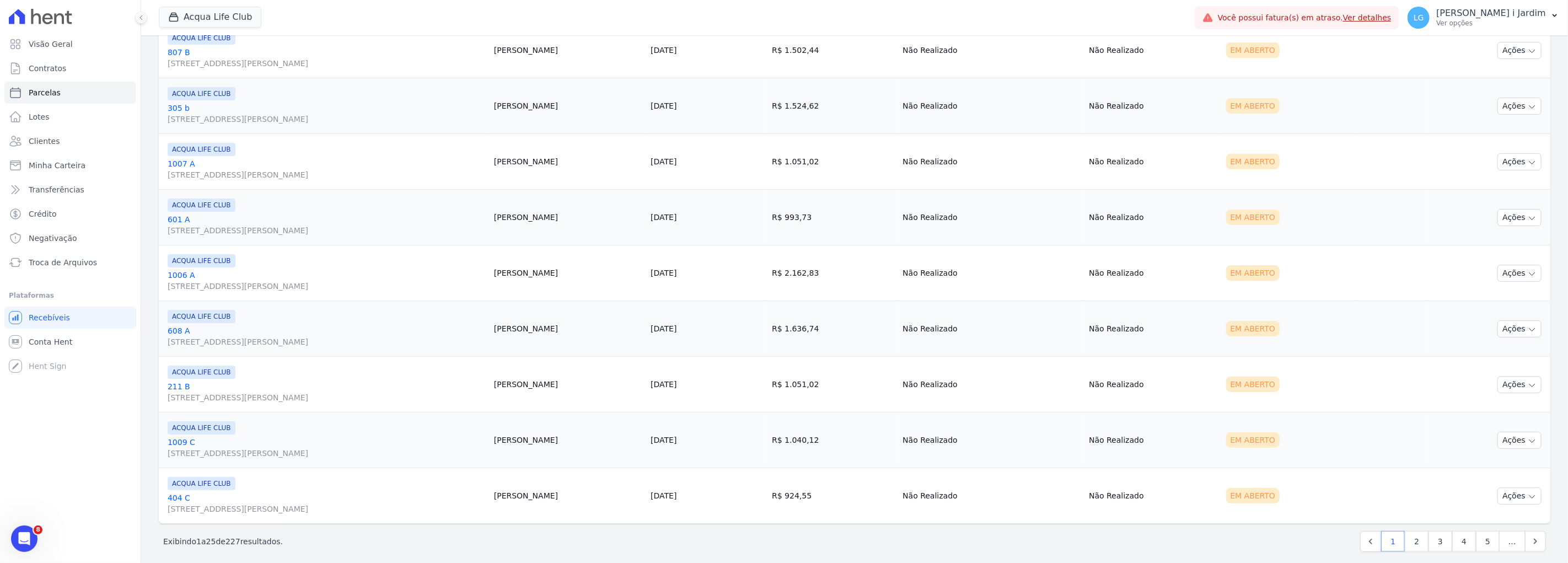
click at [306, 510] on span "[STREET_ADDRESS][PERSON_NAME]" at bounding box center [326, 509] width 318 height 11
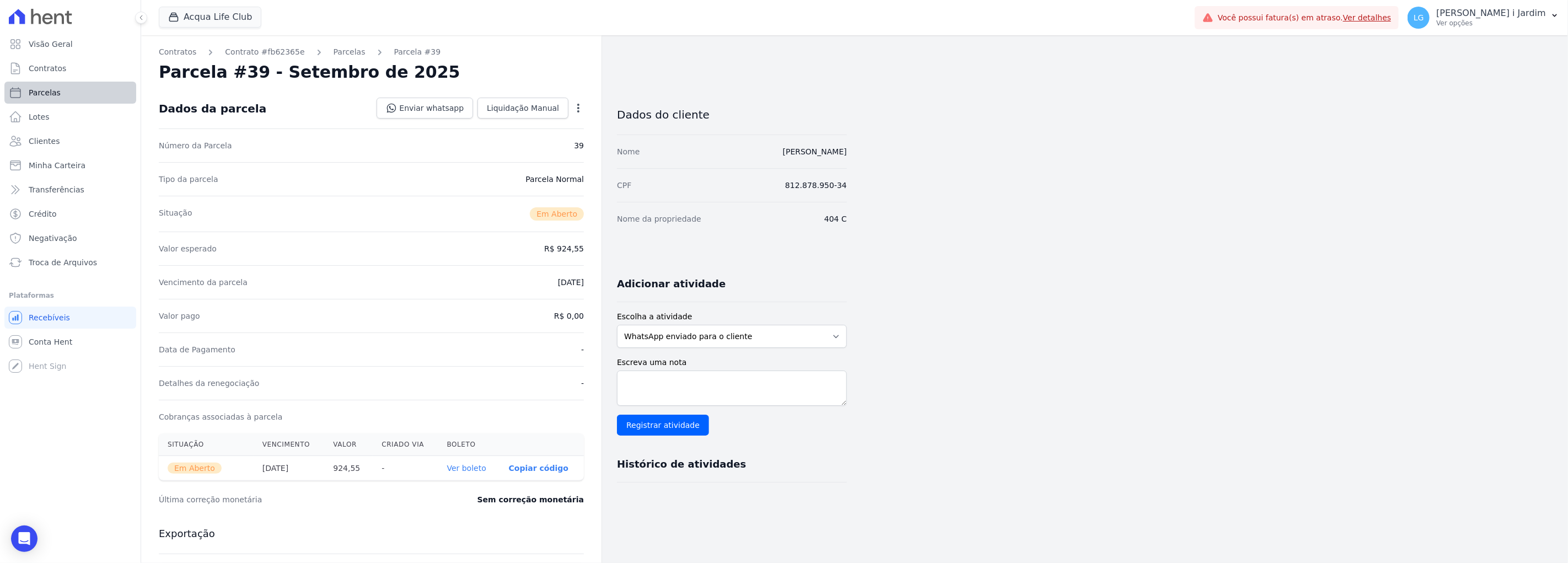
select select
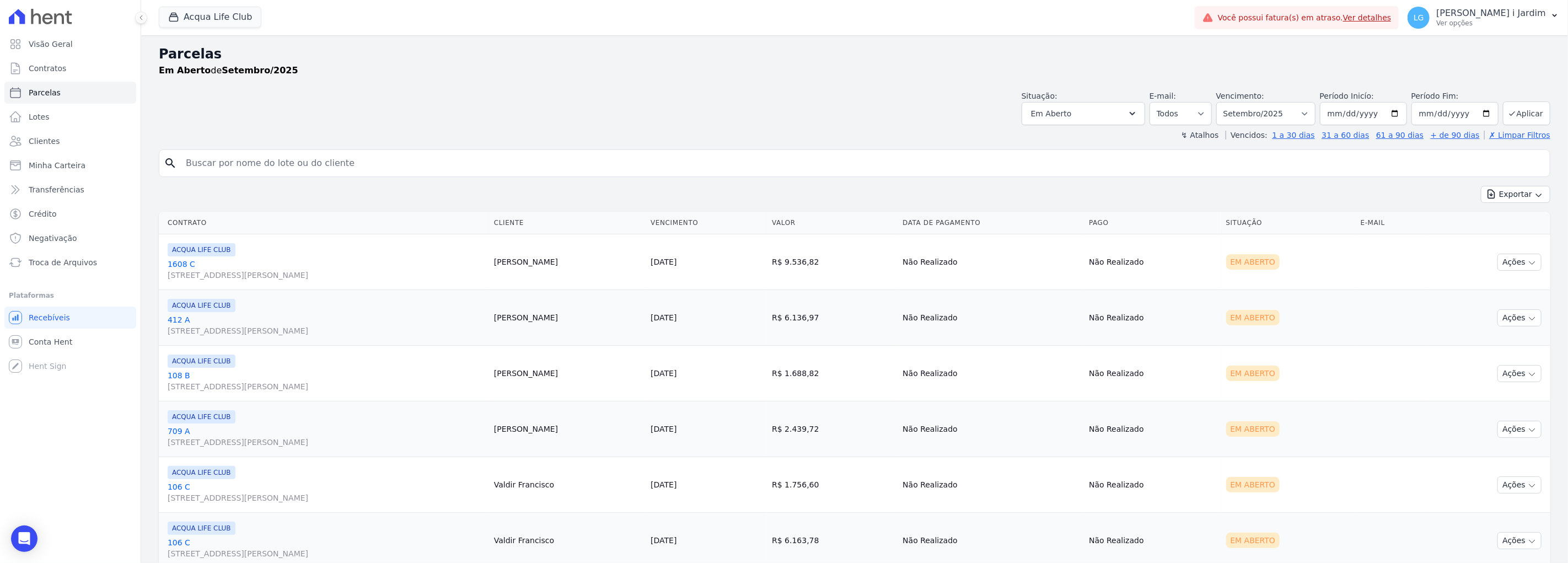
drag, startPoint x: 676, startPoint y: 119, endPoint x: 671, endPoint y: 126, distance: 8.6
click at [676, 119] on div "Situação: Agendado Em Aberto Pago Processando Cancelado Vencido Transferindo De…" at bounding box center [855, 105] width 1391 height 39
click at [88, 186] on link "Transferências" at bounding box center [70, 189] width 131 height 22
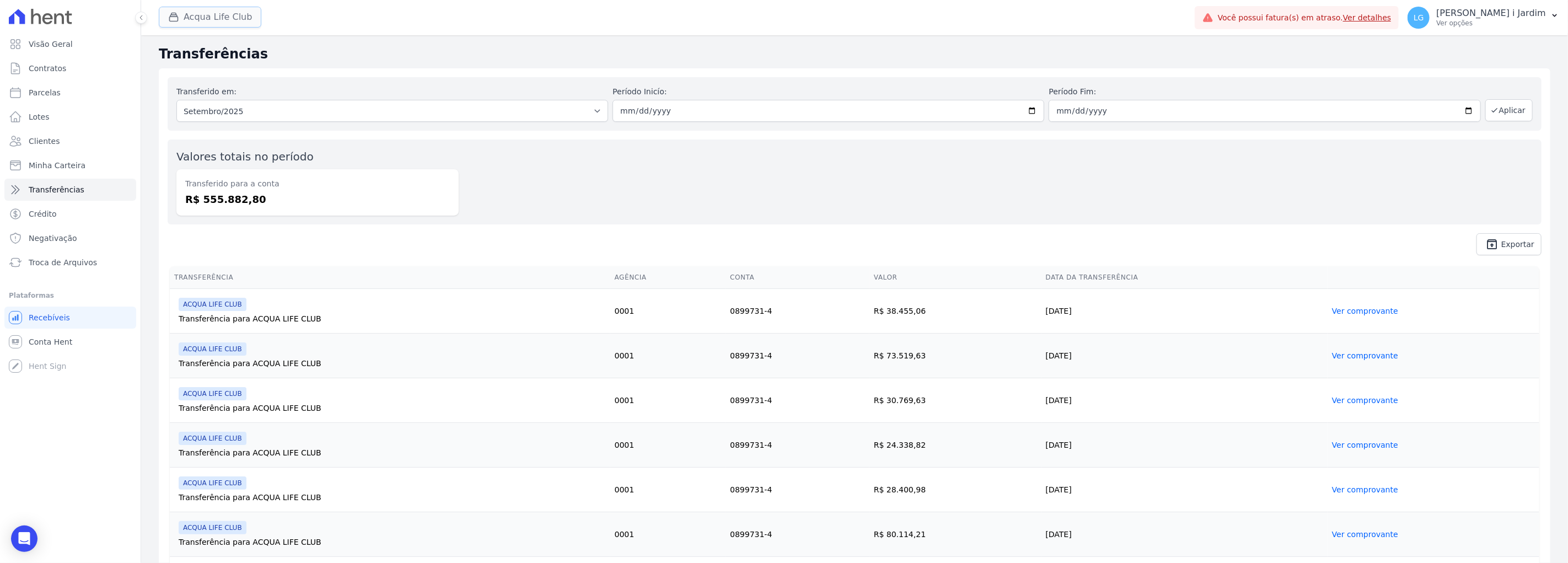
click at [200, 9] on button "Acqua Life Club" at bounding box center [210, 17] width 102 height 21
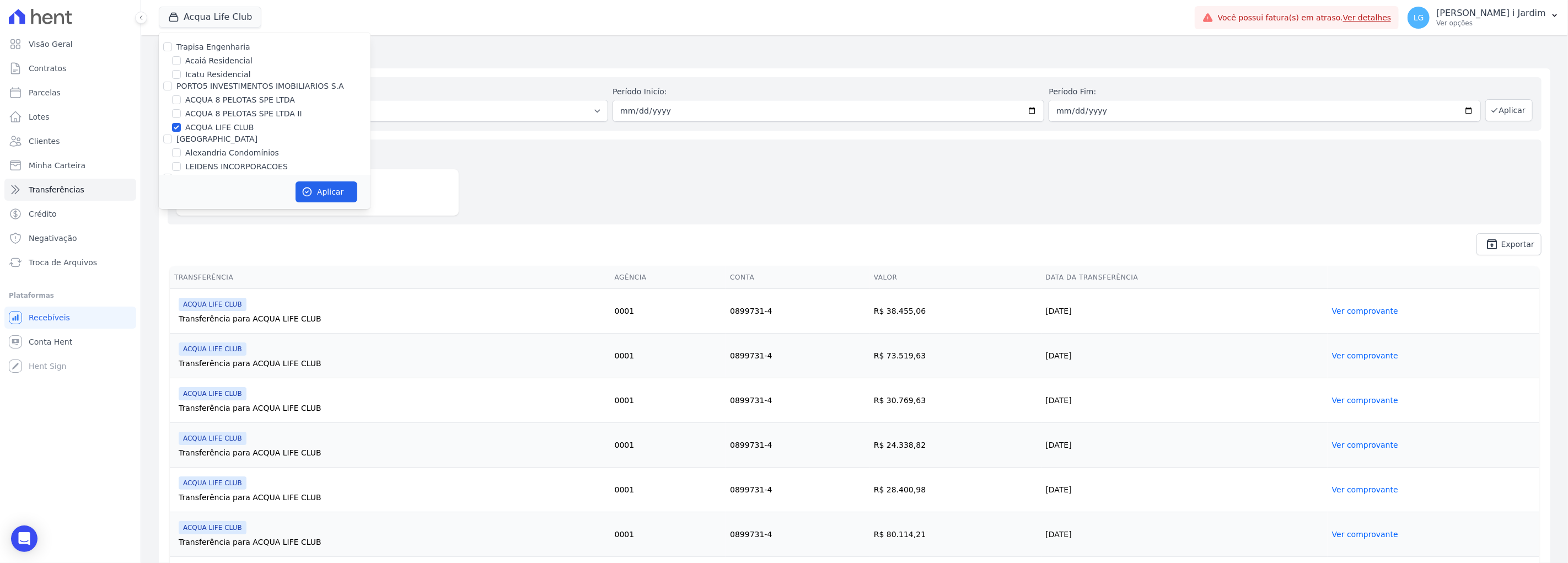
click at [229, 124] on label "ACQUA LIFE CLUB" at bounding box center [219, 127] width 68 height 12
click at [181, 124] on input "ACQUA LIFE CLUB" at bounding box center [177, 127] width 9 height 9
checkbox input "false"
drag, startPoint x: 229, startPoint y: 111, endPoint x: 228, endPoint y: 103, distance: 8.1
click at [228, 111] on label "ACQUA 8 PELOTAS SPE LTDA II" at bounding box center [243, 114] width 117 height 12
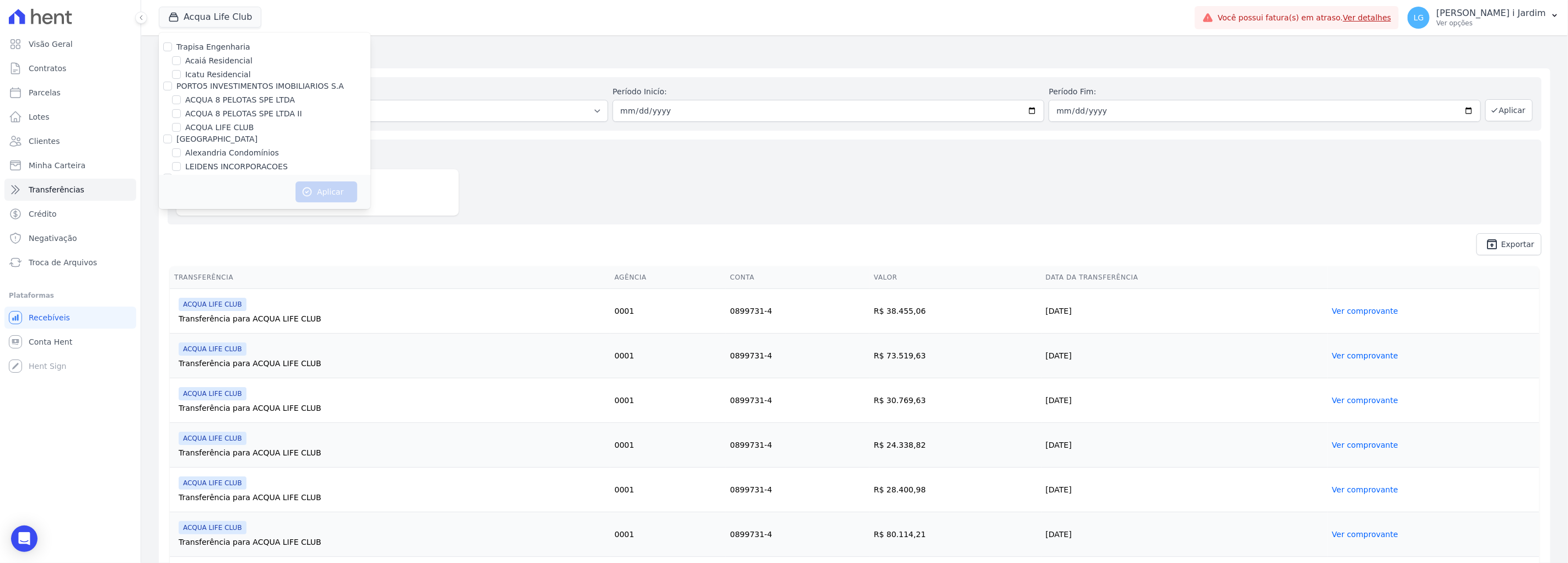
click at [228, 103] on label "ACQUA 8 PELOTAS SPE LTDA" at bounding box center [240, 100] width 110 height 12
click at [181, 103] on input "ACQUA 8 PELOTAS SPE LTDA" at bounding box center [177, 100] width 9 height 9
checkbox input "true"
click at [313, 186] on button "Aplicar" at bounding box center [326, 192] width 61 height 21
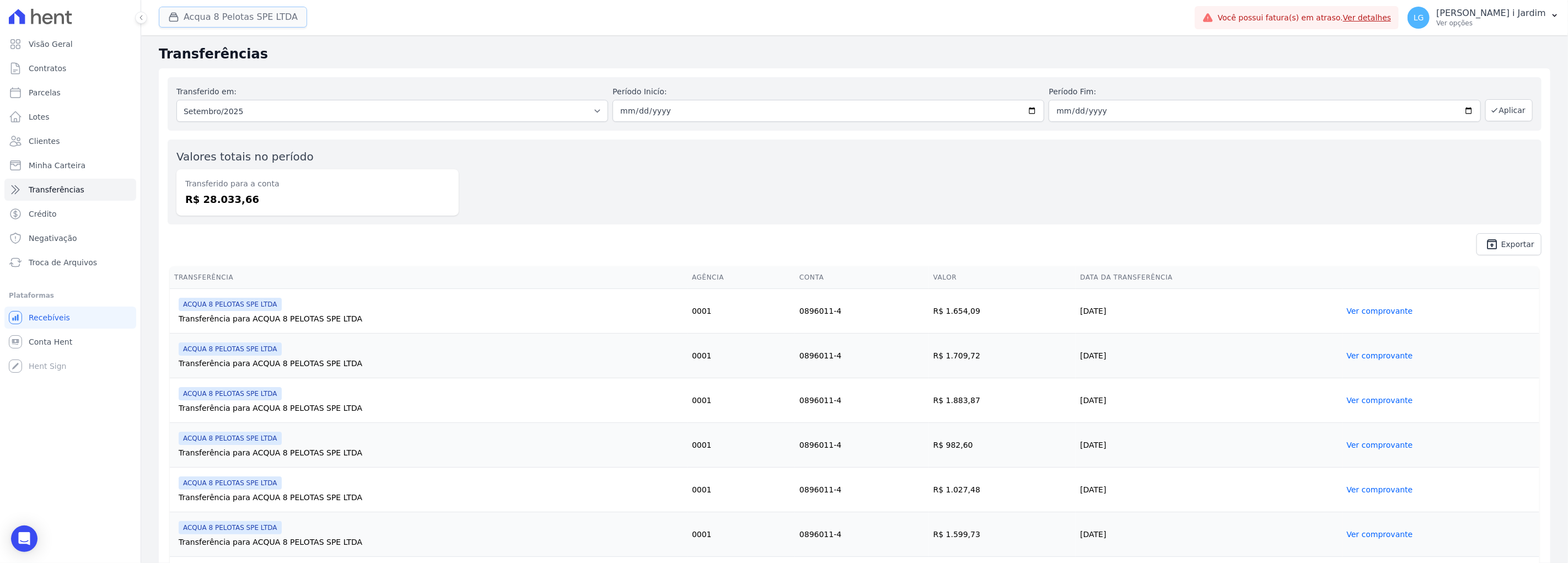
click at [254, 13] on button "Acqua 8 Pelotas SPE LTDA" at bounding box center [233, 17] width 149 height 21
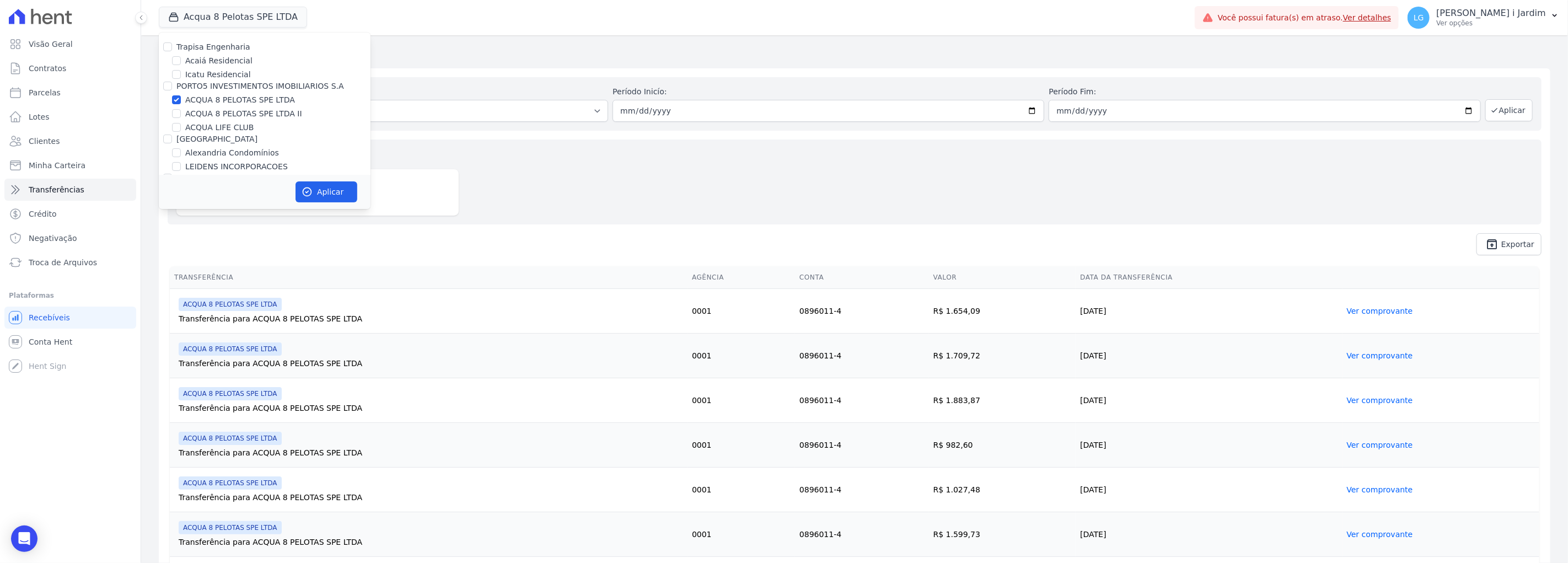
click at [229, 114] on label "ACQUA 8 PELOTAS SPE LTDA II" at bounding box center [243, 114] width 117 height 12
click at [181, 114] on input "ACQUA 8 PELOTAS SPE LTDA II" at bounding box center [177, 113] width 9 height 9
checkbox input "true"
click at [320, 191] on button "Aplicar" at bounding box center [326, 192] width 61 height 21
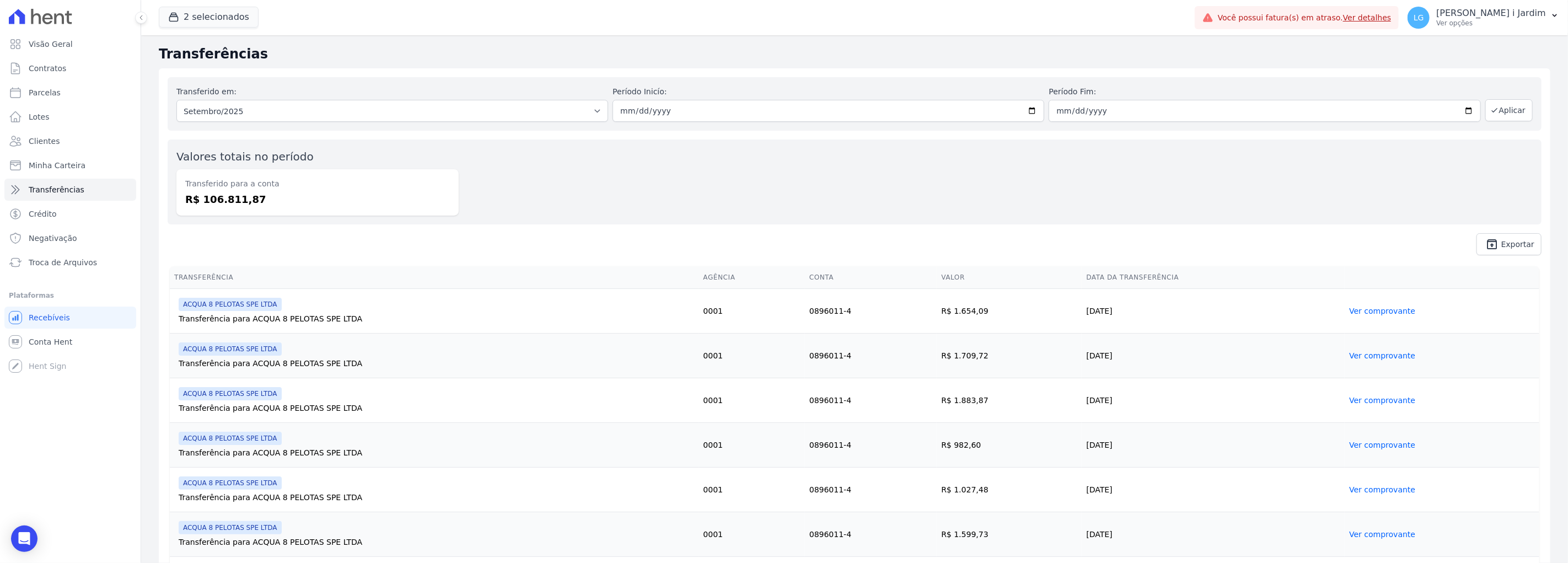
click at [226, 195] on dd "R$ 106.811,87" at bounding box center [317, 199] width 265 height 15
copy dd "106.811,87"
click at [184, 9] on button "2 selecionados" at bounding box center [209, 17] width 100 height 21
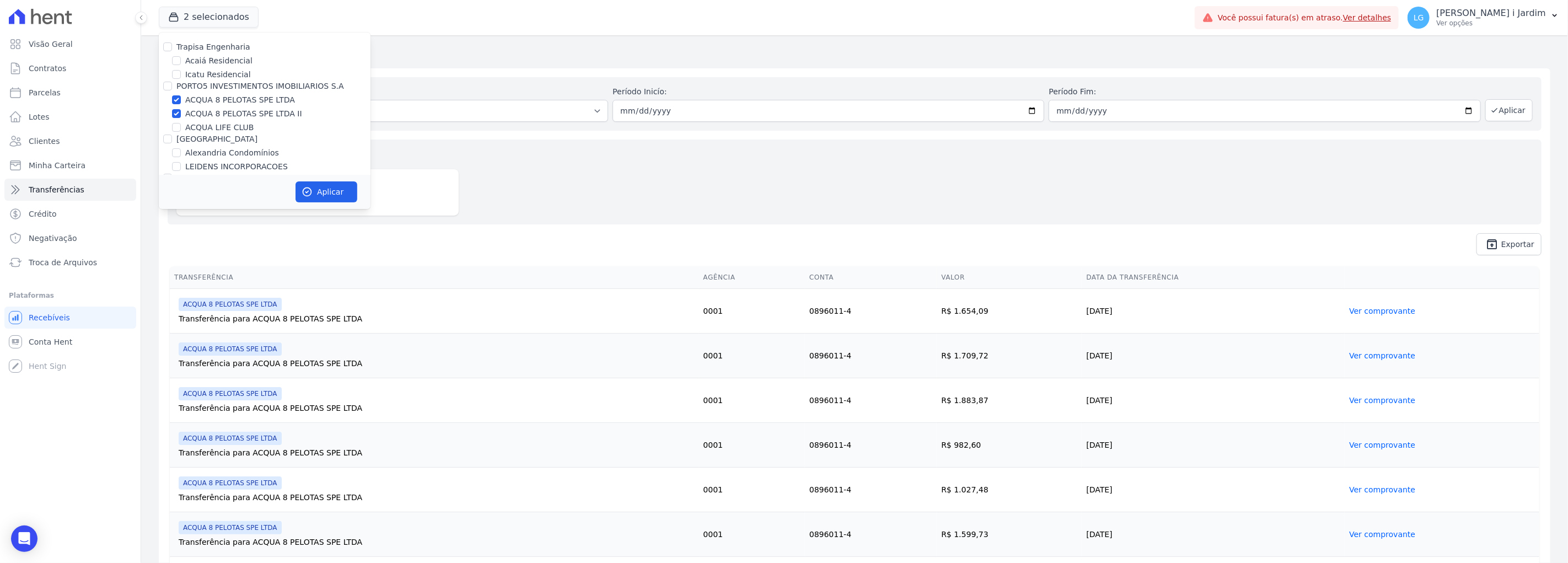
click at [212, 96] on label "ACQUA 8 PELOTAS SPE LTDA" at bounding box center [240, 100] width 110 height 12
click at [181, 96] on input "ACQUA 8 PELOTAS SPE LTDA" at bounding box center [177, 100] width 9 height 9
checkbox input "false"
click at [217, 108] on label "ACQUA 8 PELOTAS SPE LTDA II" at bounding box center [243, 114] width 117 height 12
click at [181, 109] on input "ACQUA 8 PELOTAS SPE LTDA II" at bounding box center [177, 113] width 9 height 9
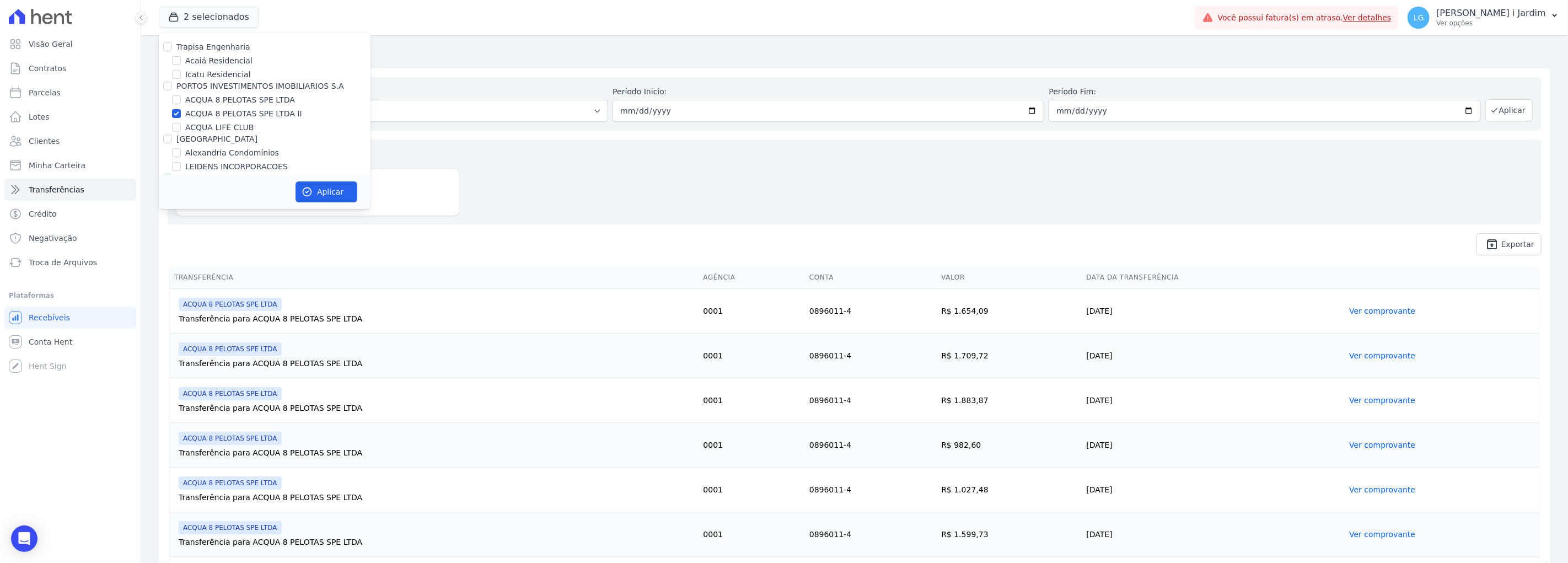
checkbox input "false"
click at [733, 193] on div "Valores totais no período Transferido para a conta R$ 106.811,87" at bounding box center [854, 181] width 1374 height 85
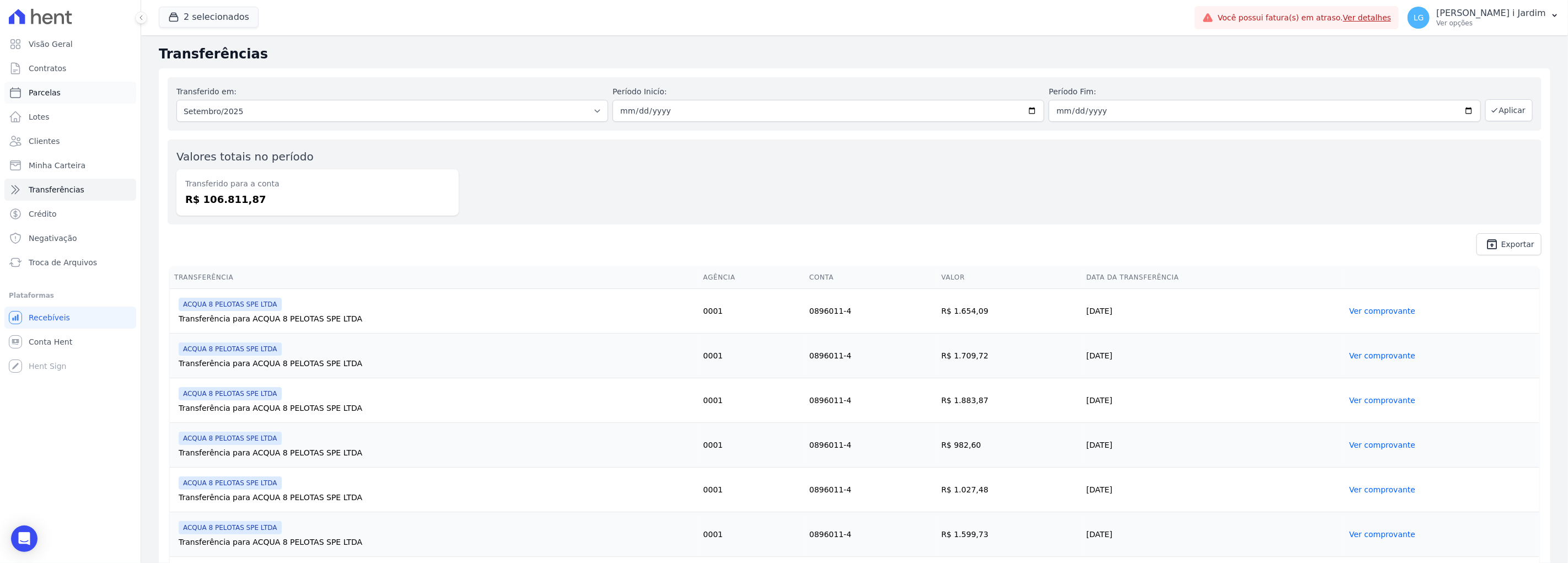
click at [83, 96] on link "Parcelas" at bounding box center [70, 93] width 131 height 22
click at [200, 15] on button "2 selecionados" at bounding box center [209, 17] width 100 height 21
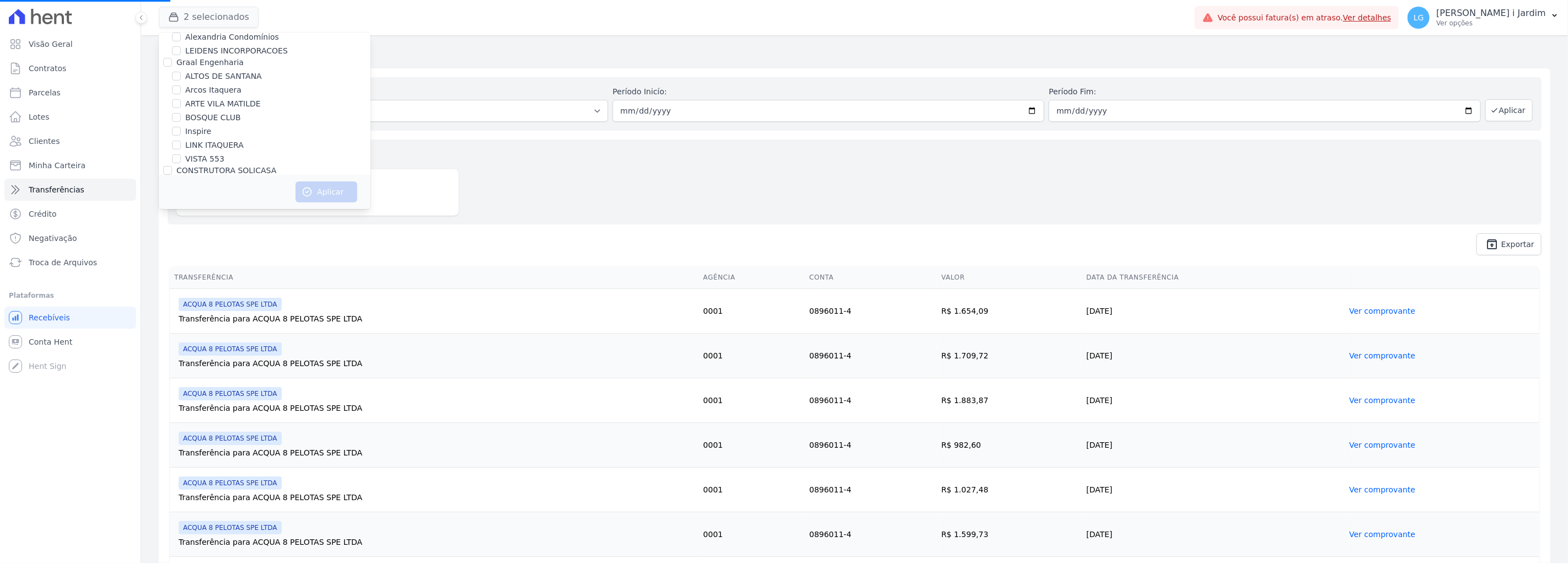
select select
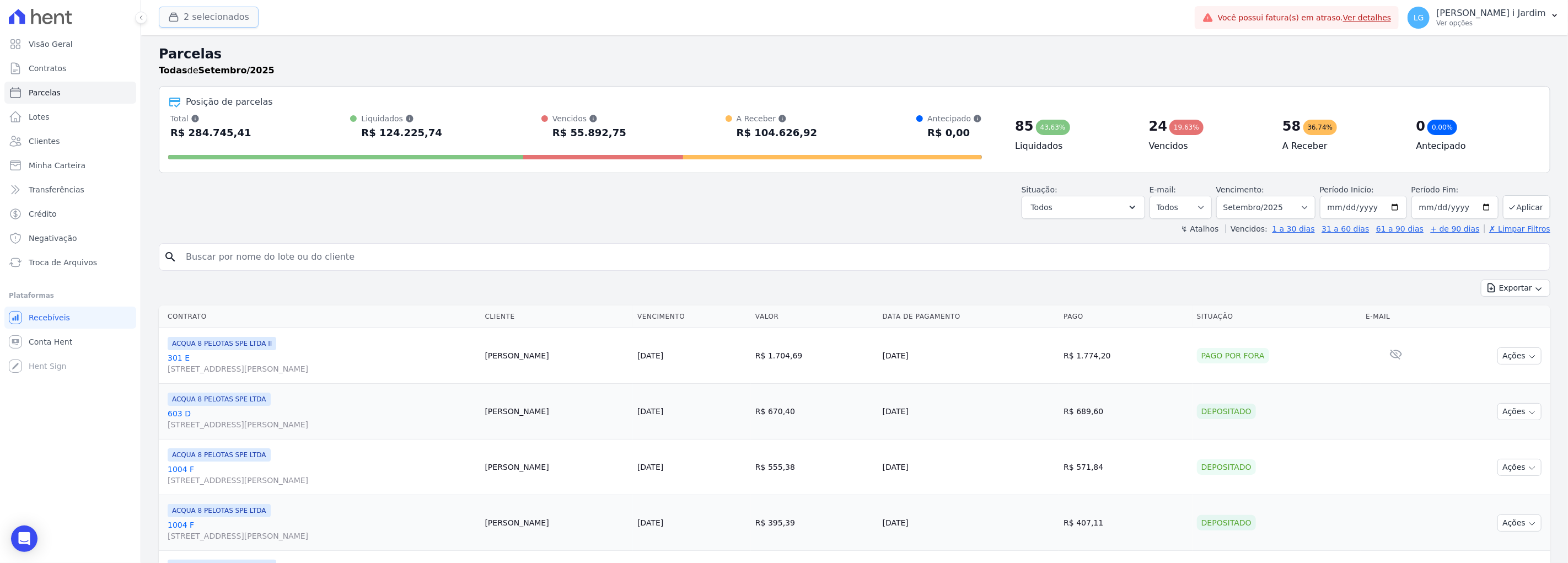
click at [220, 19] on button "2 selecionados" at bounding box center [209, 17] width 100 height 21
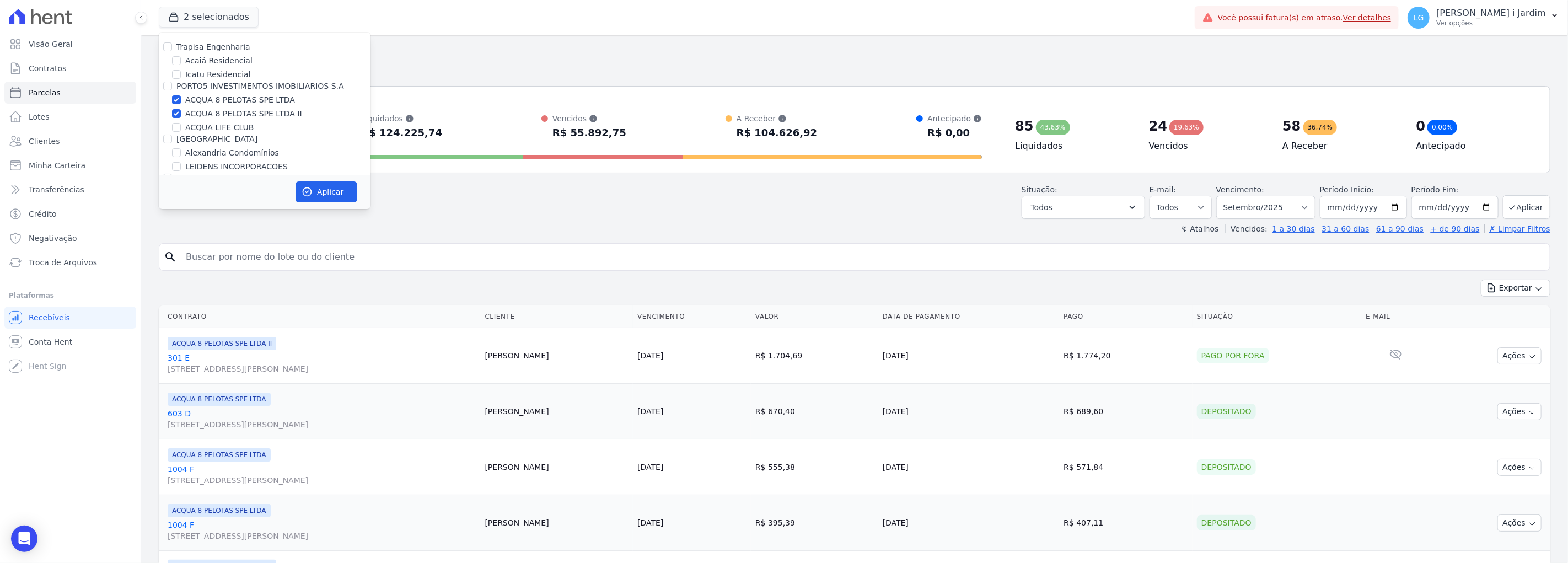
click at [226, 99] on label "ACQUA 8 PELOTAS SPE LTDA" at bounding box center [240, 100] width 110 height 12
click at [181, 99] on input "ACQUA 8 PELOTAS SPE LTDA" at bounding box center [177, 100] width 9 height 9
checkbox input "false"
click at [230, 110] on label "ACQUA 8 PELOTAS SPE LTDA II" at bounding box center [243, 114] width 117 height 12
click at [181, 110] on input "ACQUA 8 PELOTAS SPE LTDA II" at bounding box center [177, 113] width 9 height 9
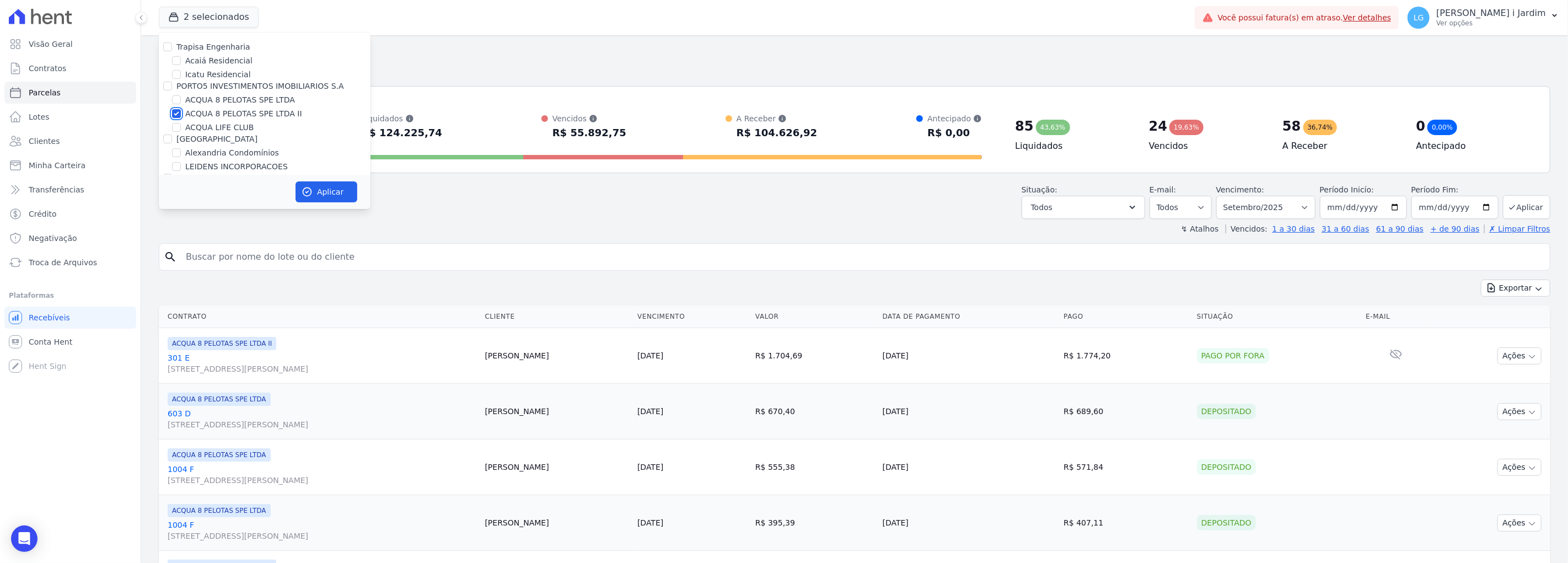
checkbox input "false"
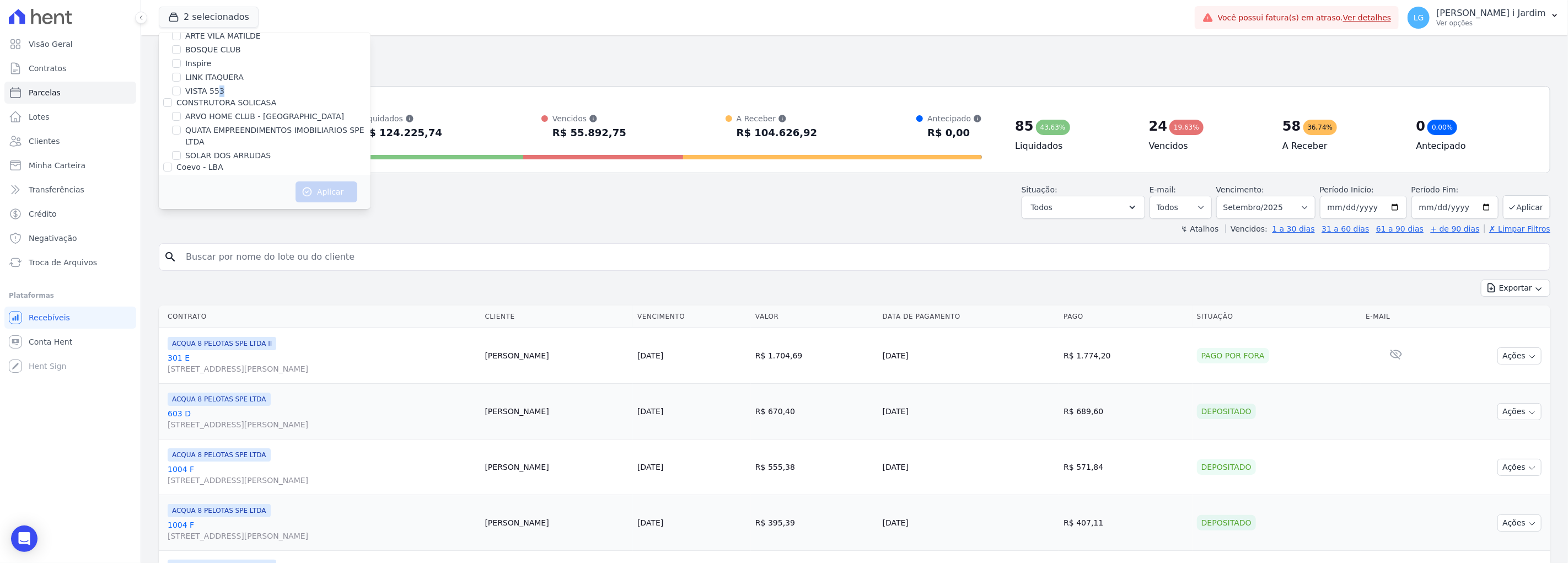
click at [216, 91] on label "VISTA 553" at bounding box center [205, 91] width 39 height 12
click at [207, 86] on label "VISTA 553" at bounding box center [205, 91] width 39 height 12
click at [181, 86] on input "VISTA 553" at bounding box center [177, 91] width 9 height 9
checkbox input "true"
click at [304, 193] on icon "button" at bounding box center [307, 192] width 11 height 11
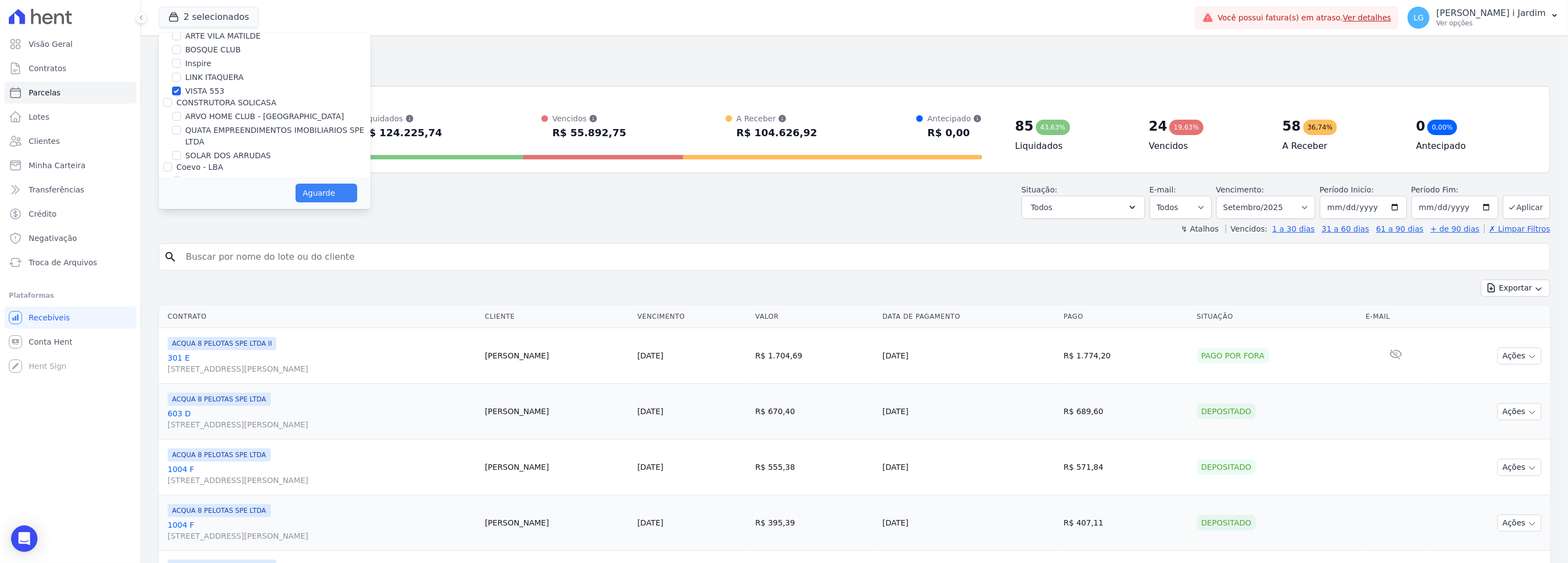
select select
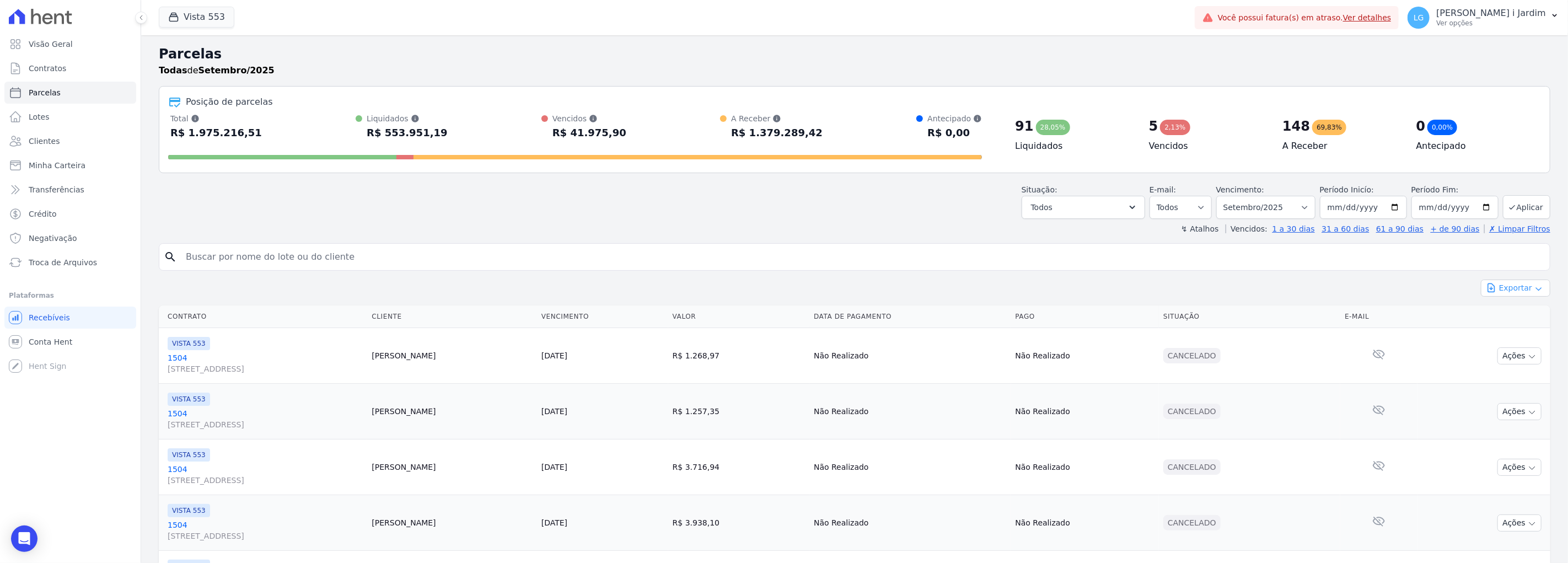
click at [1502, 284] on button "Exportar" at bounding box center [1516, 288] width 69 height 17
click at [1507, 329] on span "Exportar CSV" at bounding box center [1514, 333] width 58 height 11
click at [1421, 58] on h2 "Parcelas" at bounding box center [855, 54] width 1391 height 20
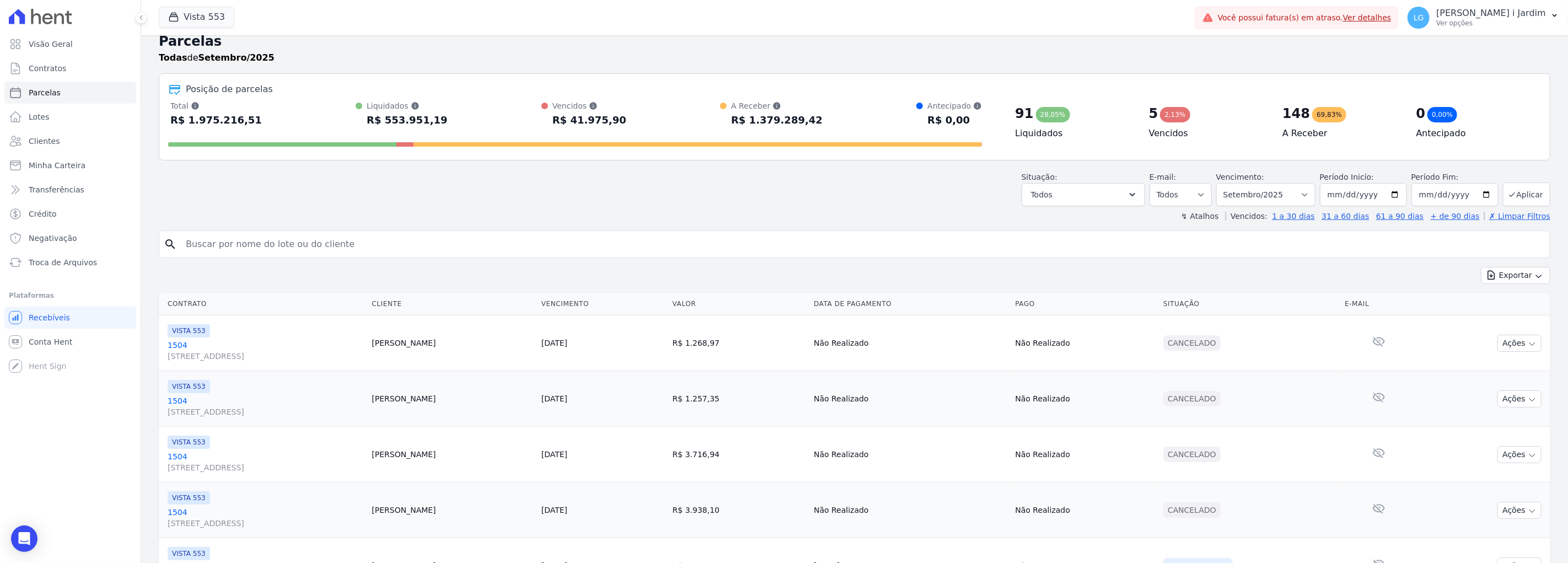
scroll to position [0, 0]
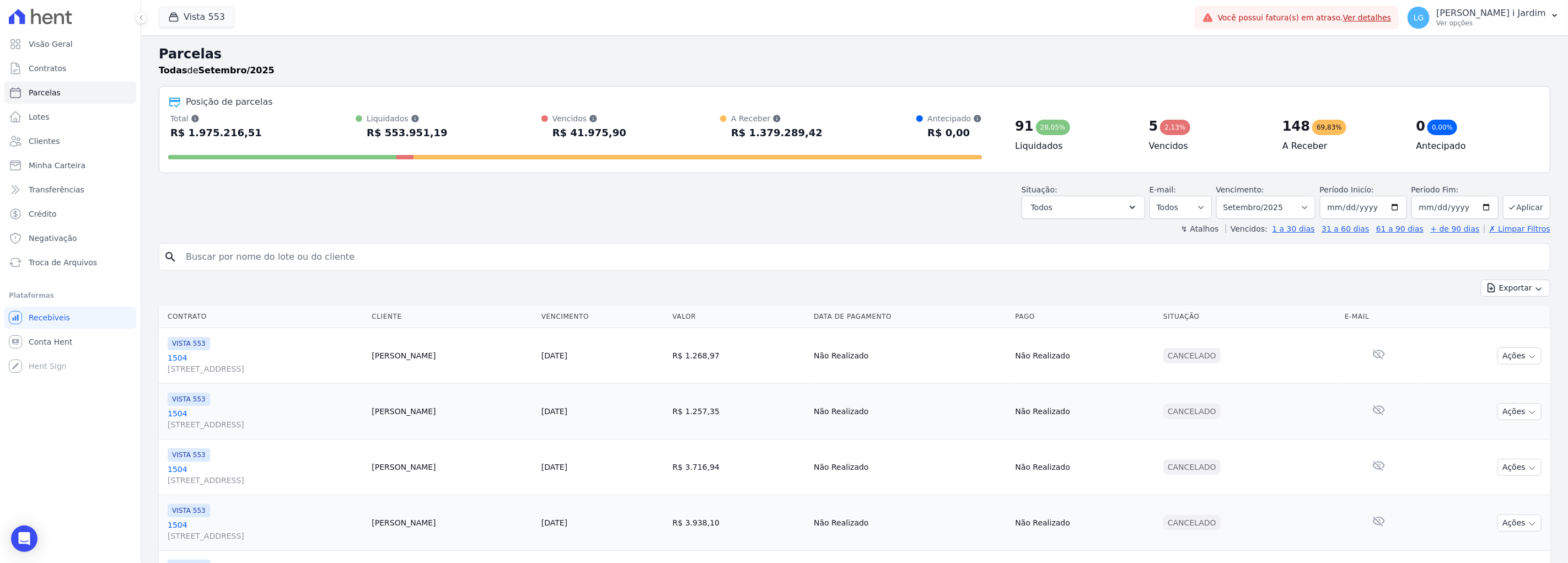
drag, startPoint x: 1463, startPoint y: 144, endPoint x: 1237, endPoint y: 116, distance: 227.7
click at [1237, 116] on div "91 28,05% Liquidados 5 2,13% Vencidos 148 69,83% A Receber 0 0,00% Antecipado" at bounding box center [1273, 138] width 535 height 51
click at [1225, 81] on div "Parcelas Todas de Setembro/2025" at bounding box center [855, 65] width 1391 height 42
